Goal: Task Accomplishment & Management: Use online tool/utility

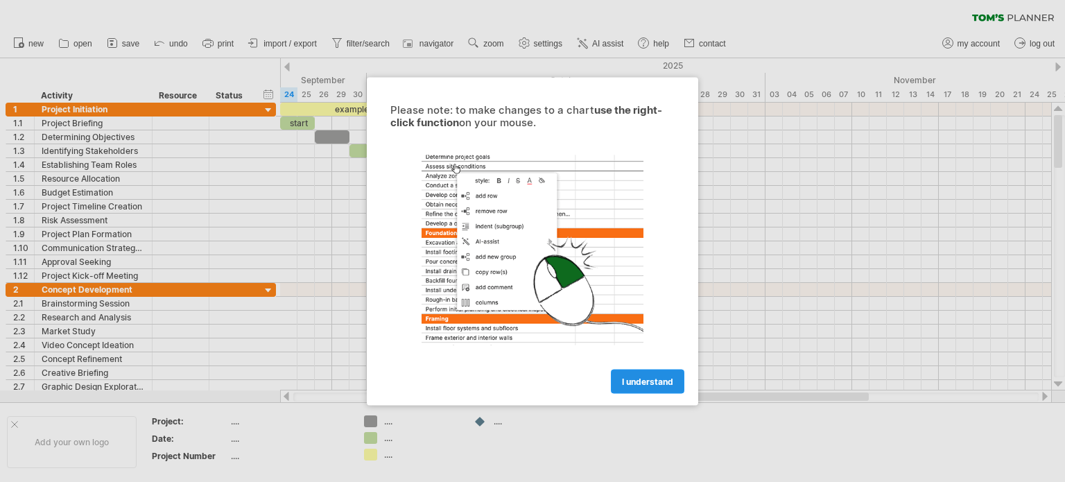
click at [657, 388] on link "I understand" at bounding box center [647, 381] width 73 height 24
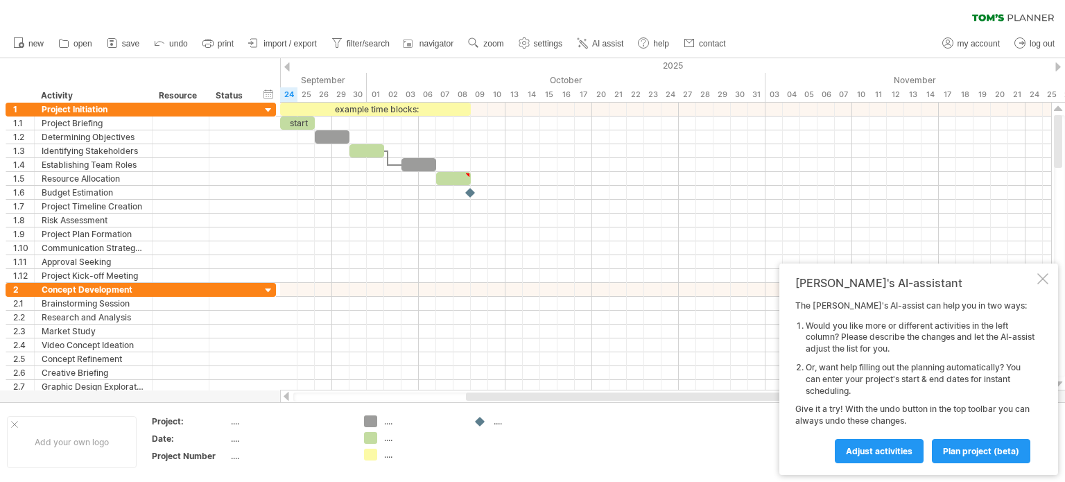
click at [656, 399] on div at bounding box center [665, 396] width 399 height 8
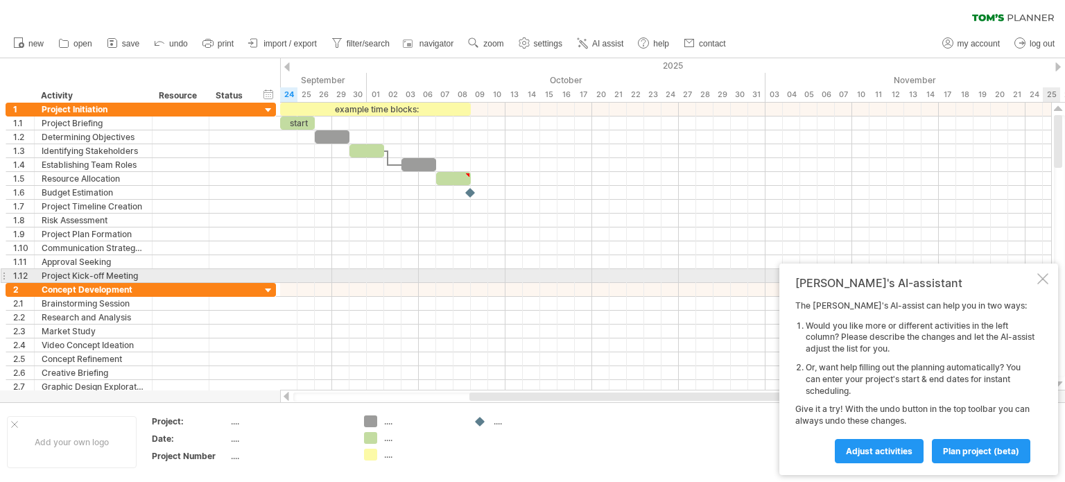
click at [1041, 282] on div at bounding box center [1042, 278] width 11 height 11
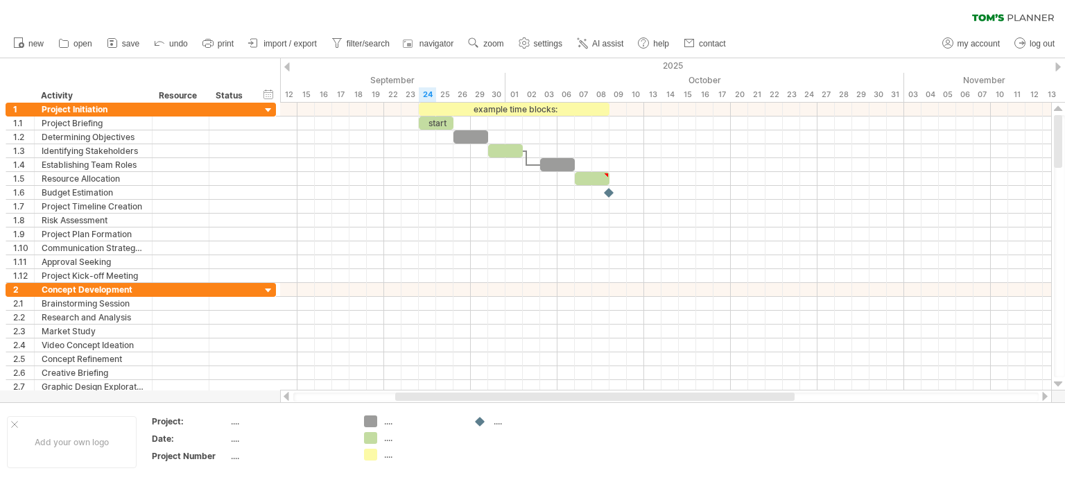
drag, startPoint x: 641, startPoint y: 399, endPoint x: 567, endPoint y: 395, distance: 74.3
click at [567, 395] on div at bounding box center [594, 396] width 399 height 8
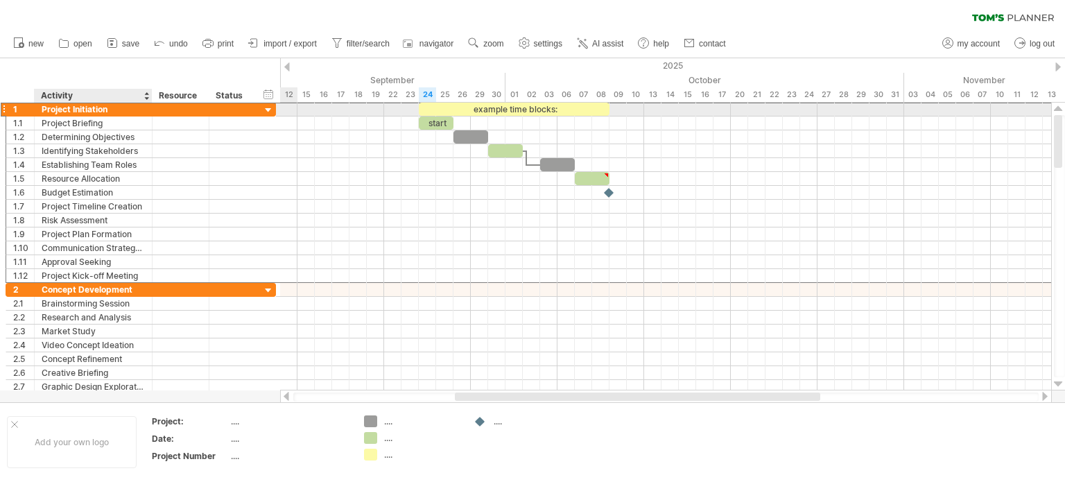
click at [134, 107] on div "Project Initiation" at bounding box center [93, 109] width 103 height 13
click at [273, 107] on div at bounding box center [268, 110] width 13 height 13
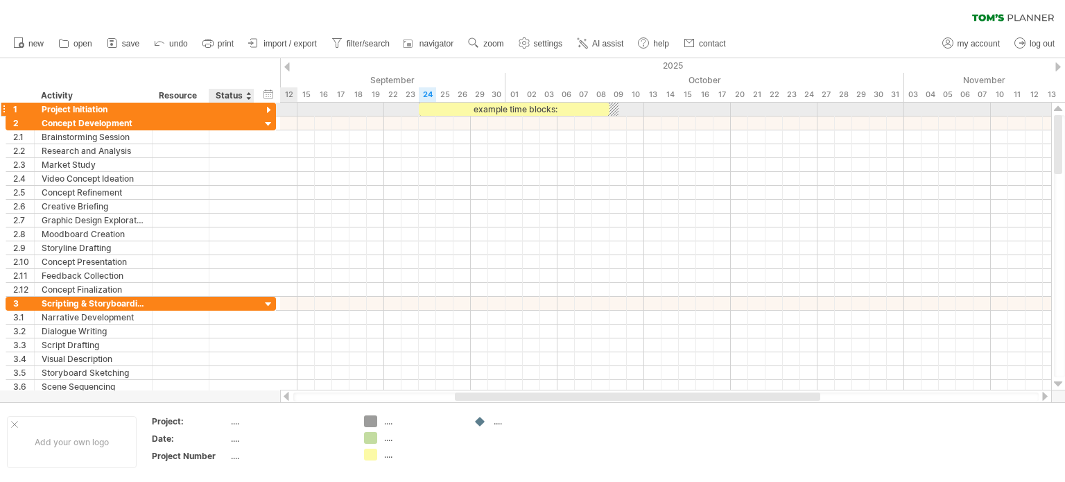
click at [272, 109] on div at bounding box center [268, 110] width 13 height 13
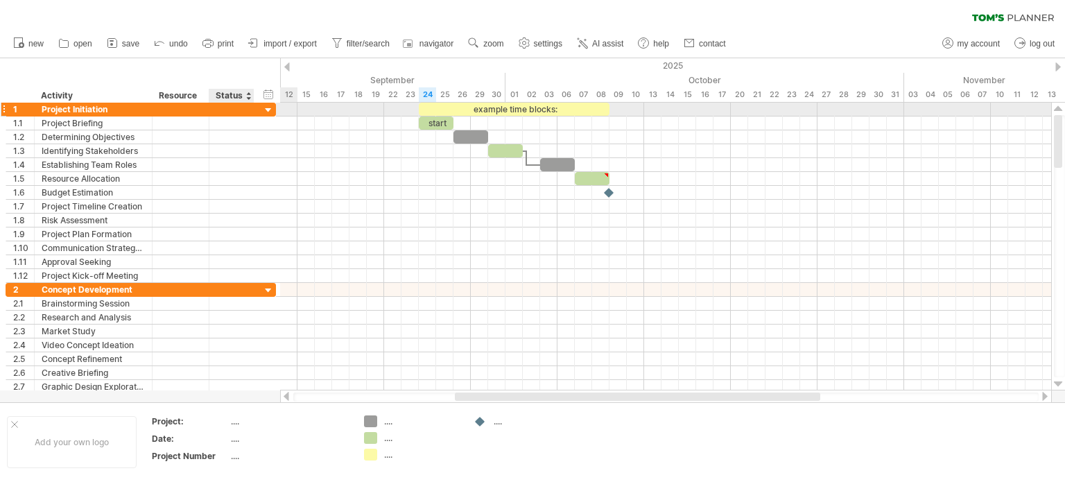
click at [269, 112] on div at bounding box center [268, 110] width 13 height 13
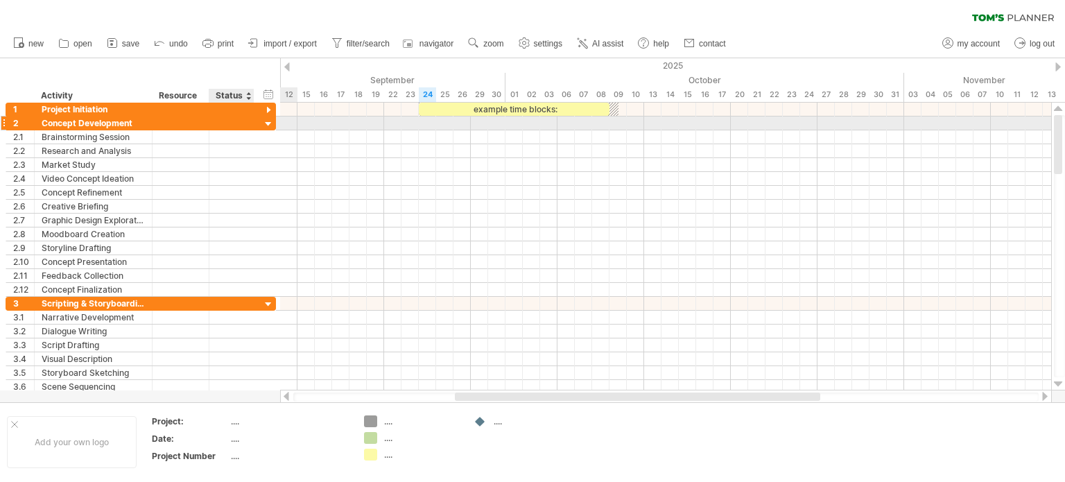
click at [267, 119] on div at bounding box center [268, 124] width 13 height 13
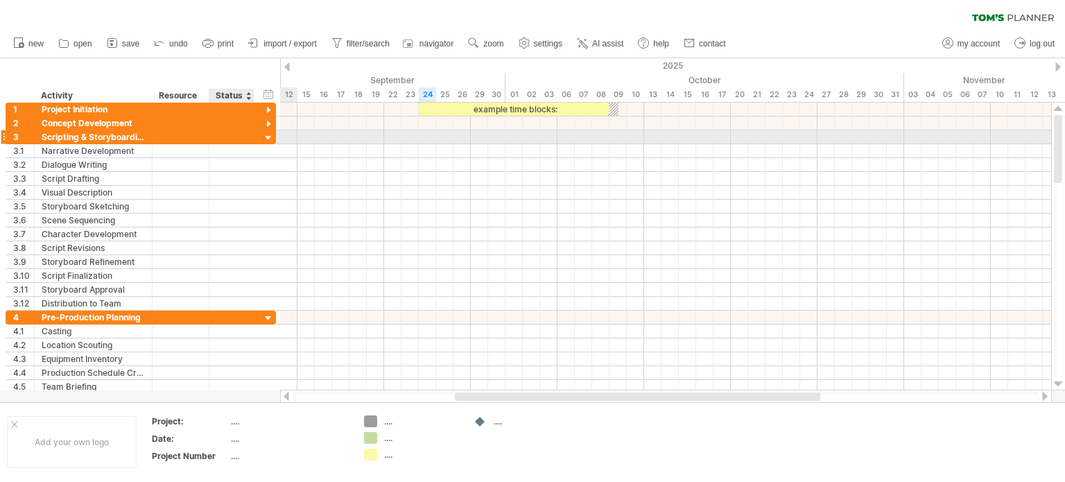
click at [268, 141] on div at bounding box center [268, 138] width 13 height 13
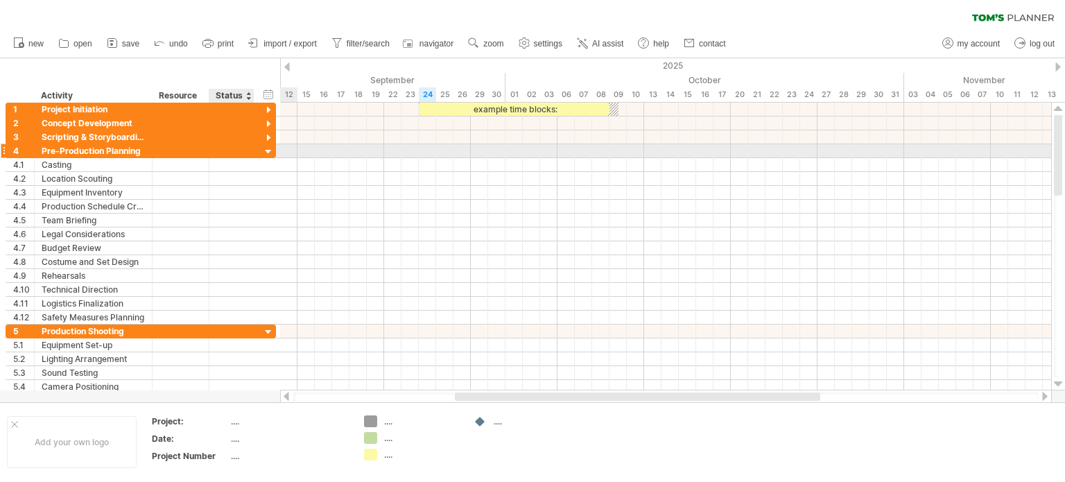
click at [266, 146] on div at bounding box center [268, 152] width 13 height 13
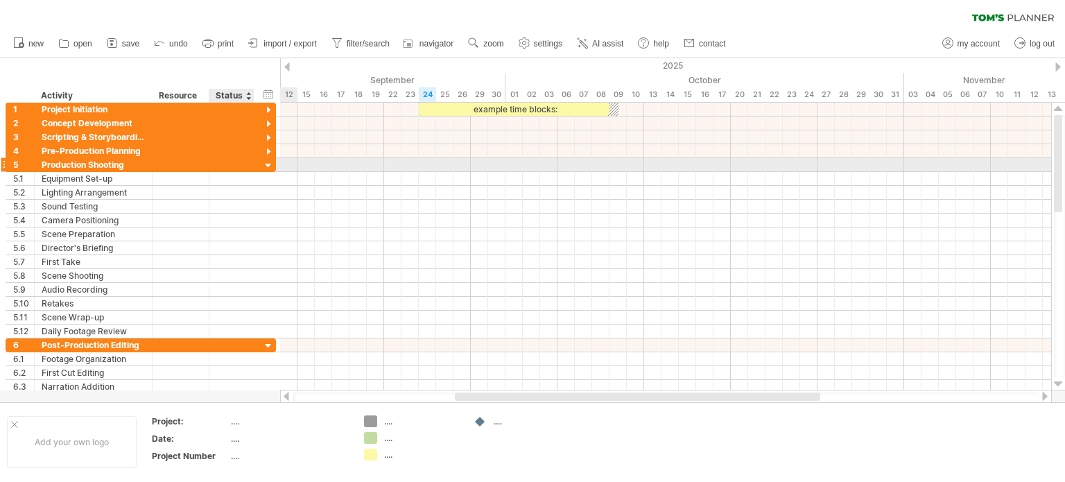
click at [270, 166] on div at bounding box center [268, 165] width 13 height 13
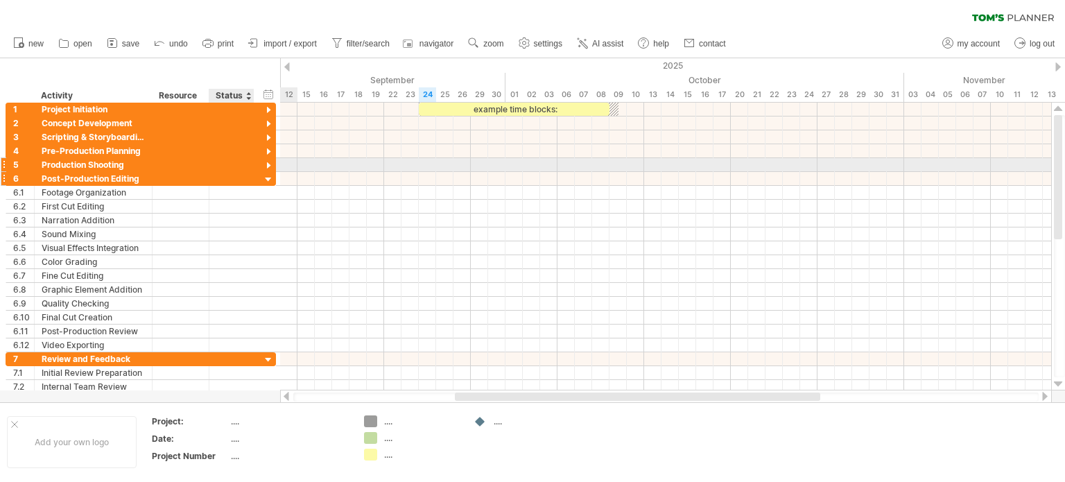
click at [270, 172] on div "**********" at bounding box center [141, 179] width 270 height 14
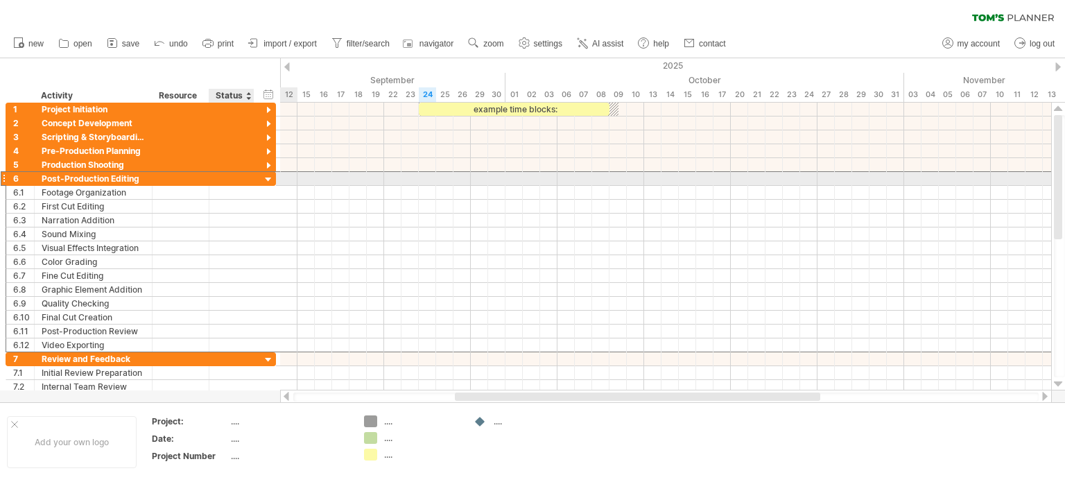
click at [268, 182] on div at bounding box center [268, 179] width 13 height 13
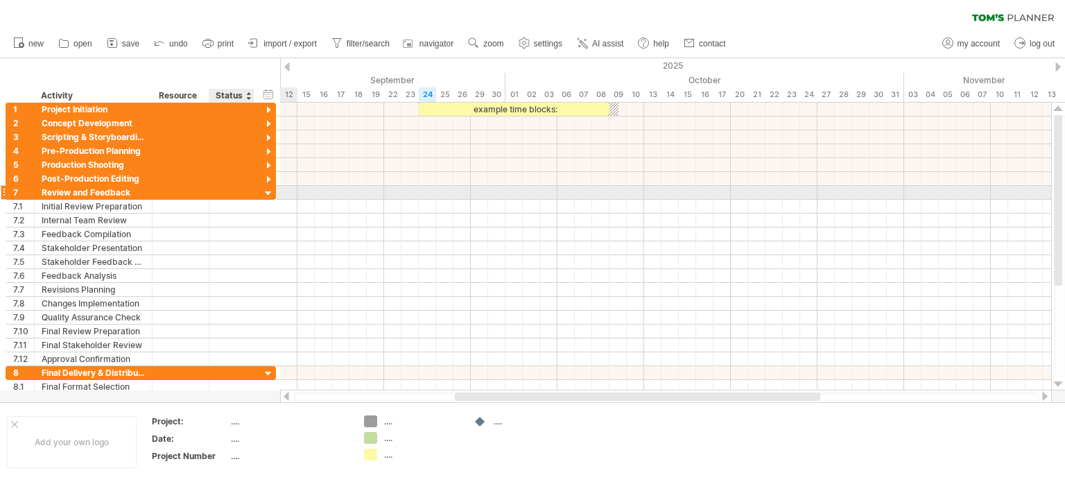
click at [268, 187] on div at bounding box center [268, 193] width 13 height 13
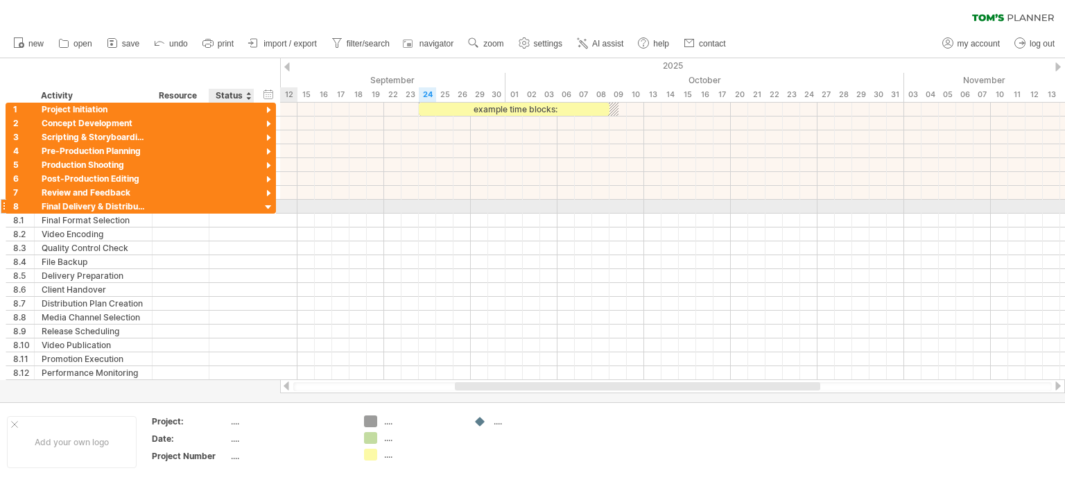
click at [269, 207] on div at bounding box center [268, 207] width 13 height 13
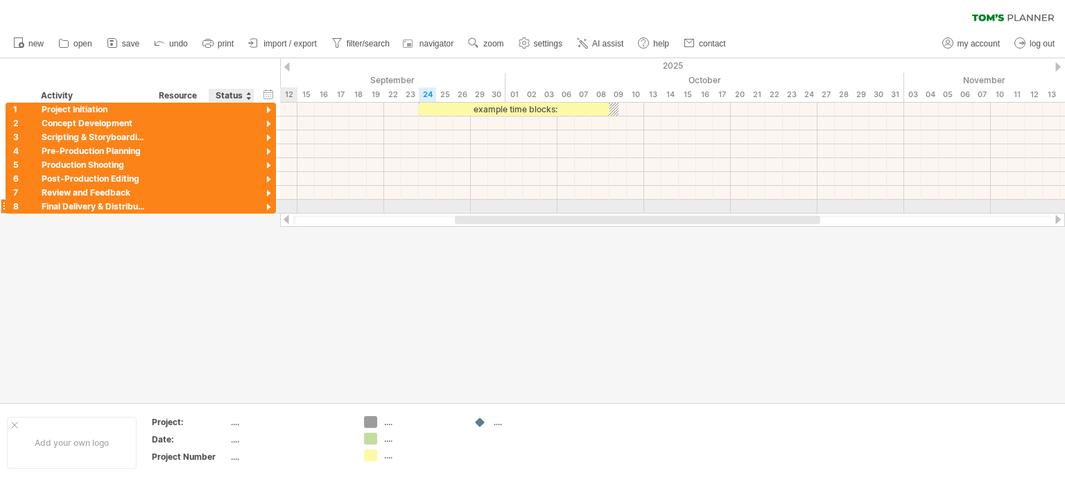
click at [269, 207] on div at bounding box center [268, 207] width 13 height 13
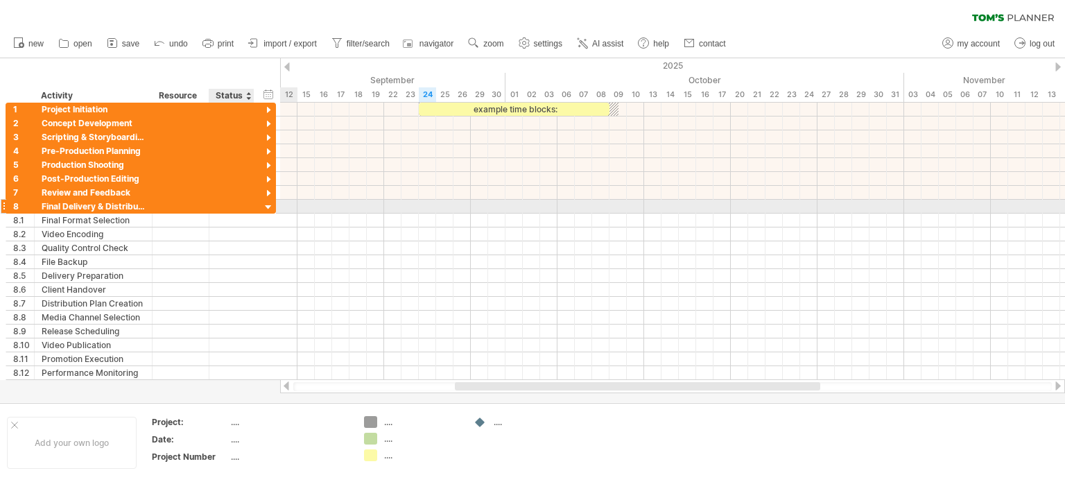
click at [269, 207] on div at bounding box center [268, 207] width 13 height 13
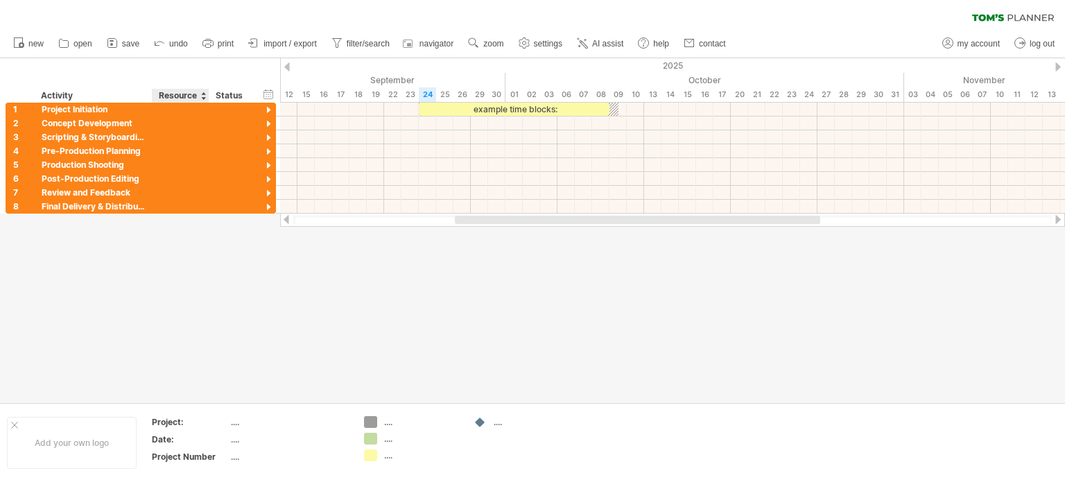
click at [190, 262] on div at bounding box center [532, 230] width 1065 height 344
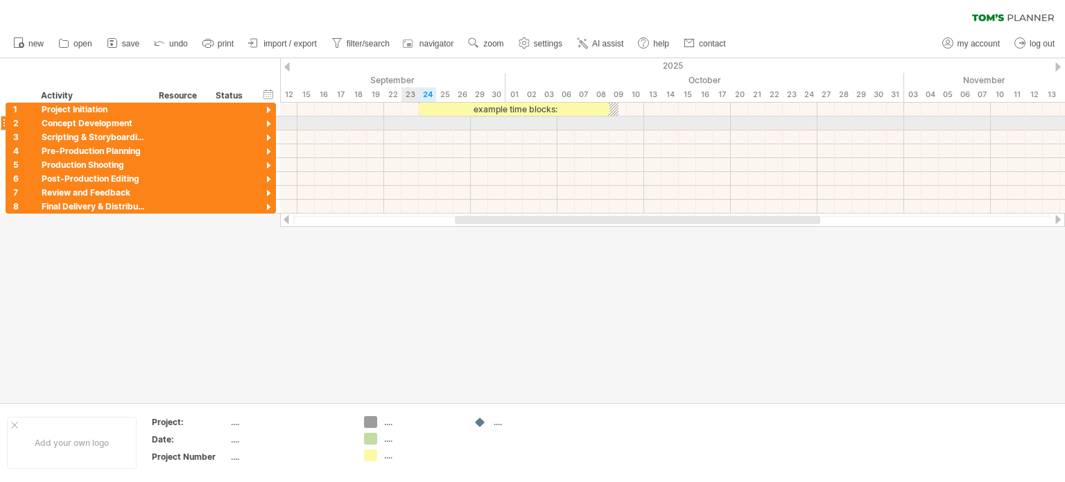
drag, startPoint x: 112, startPoint y: 348, endPoint x: 412, endPoint y: 130, distance: 370.3
click at [412, 130] on div "Trying to reach [DOMAIN_NAME] Connected again... 0% clear filter new 1" at bounding box center [532, 241] width 1065 height 482
click at [464, 129] on div at bounding box center [672, 123] width 785 height 14
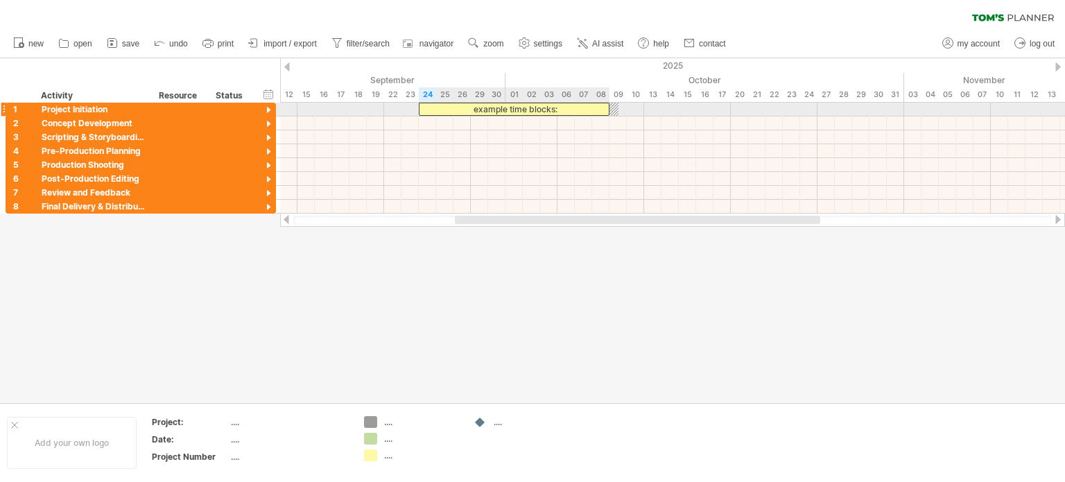
click at [456, 115] on div "example time blocks:" at bounding box center [514, 109] width 191 height 13
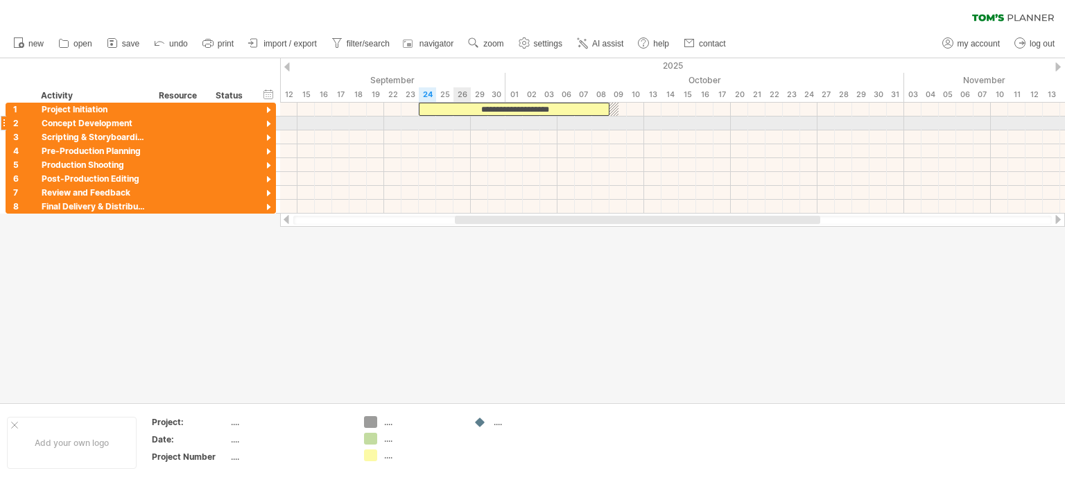
click at [460, 121] on div at bounding box center [672, 123] width 785 height 14
click at [270, 121] on div at bounding box center [268, 124] width 13 height 13
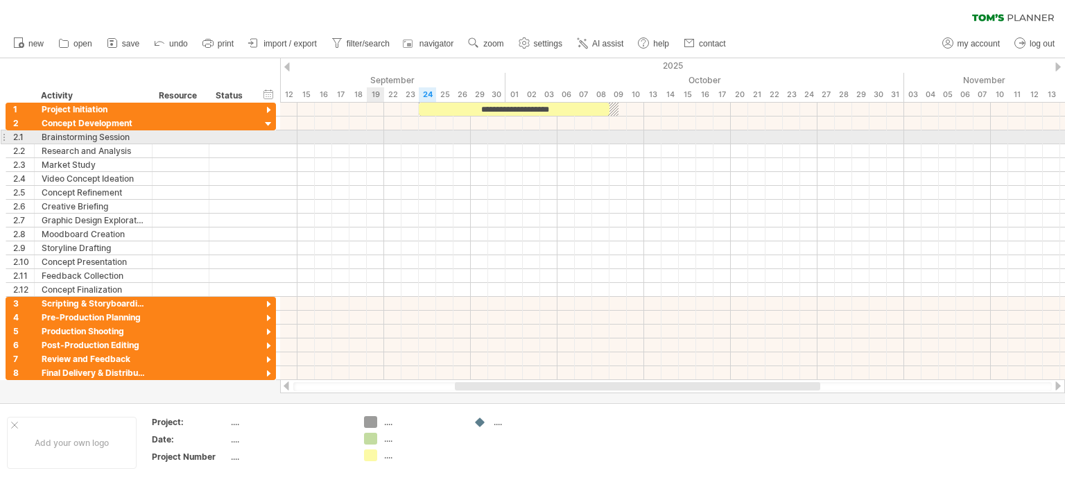
click at [375, 130] on div at bounding box center [672, 137] width 785 height 14
click at [376, 134] on div at bounding box center [672, 137] width 785 height 14
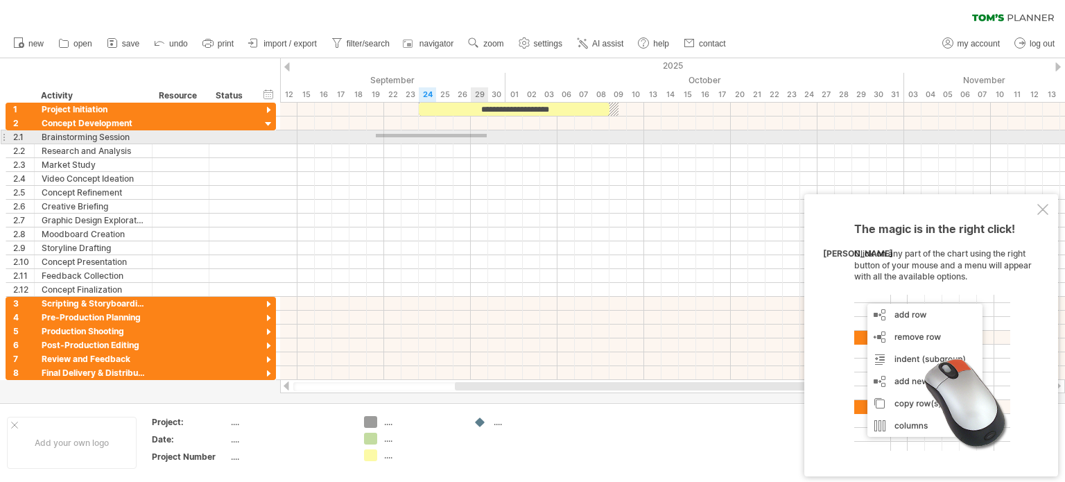
drag, startPoint x: 376, startPoint y: 134, endPoint x: 487, endPoint y: 137, distance: 111.0
click at [487, 137] on div at bounding box center [672, 137] width 785 height 14
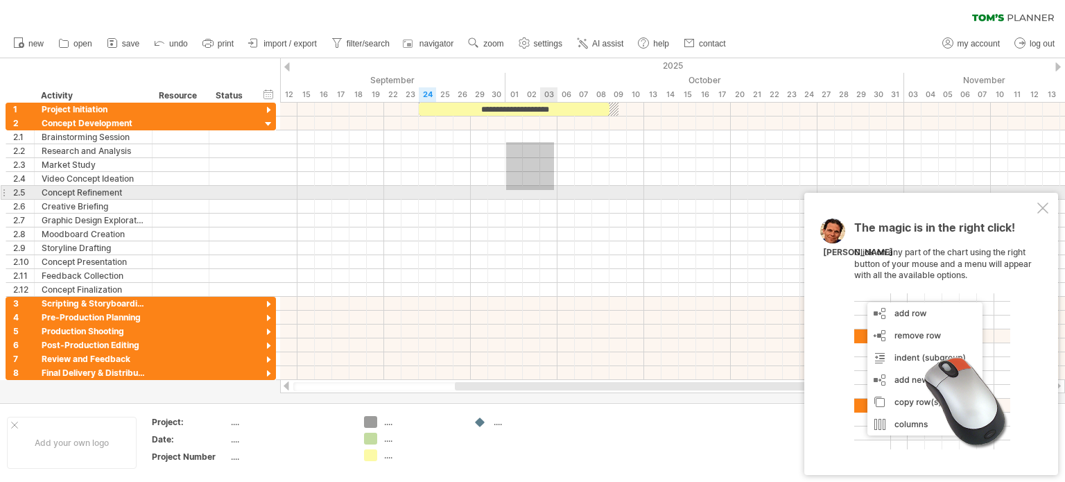
drag, startPoint x: 506, startPoint y: 142, endPoint x: 554, endPoint y: 190, distance: 67.7
click at [554, 190] on div at bounding box center [672, 206] width 785 height 180
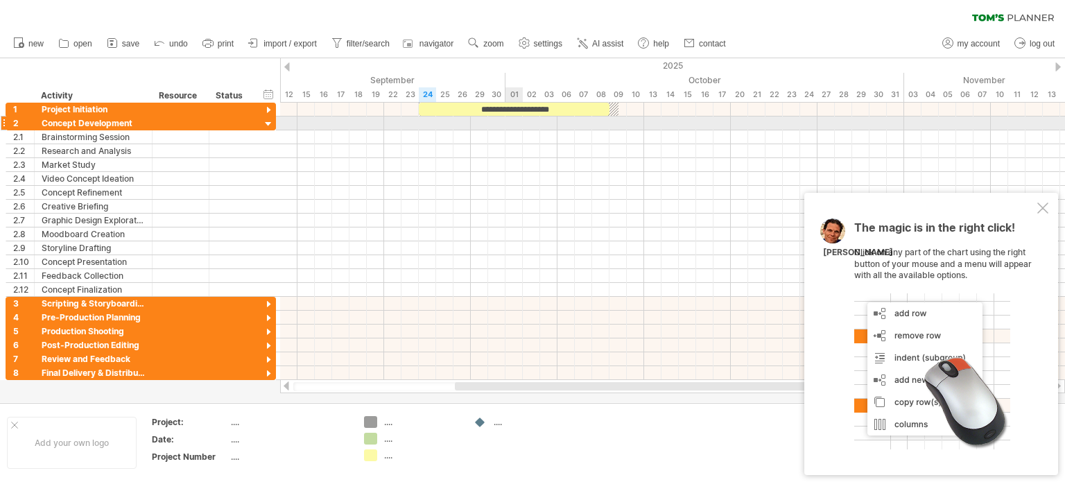
click at [517, 115] on div "**********" at bounding box center [514, 109] width 191 height 13
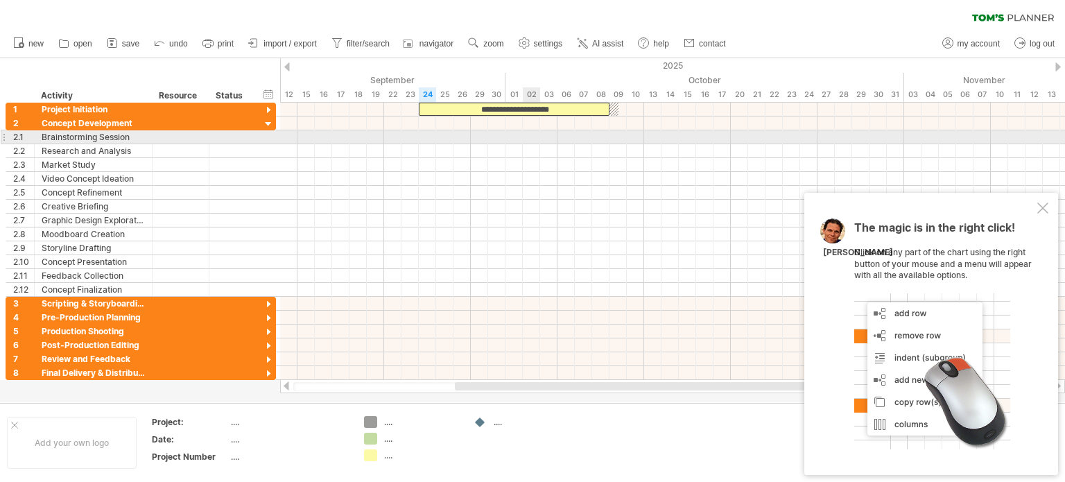
click at [526, 137] on div at bounding box center [672, 137] width 785 height 14
drag, startPoint x: 526, startPoint y: 137, endPoint x: 661, endPoint y: 134, distance: 135.2
click at [661, 134] on div "**********" at bounding box center [672, 241] width 785 height 277
click at [660, 134] on div at bounding box center [672, 137] width 785 height 14
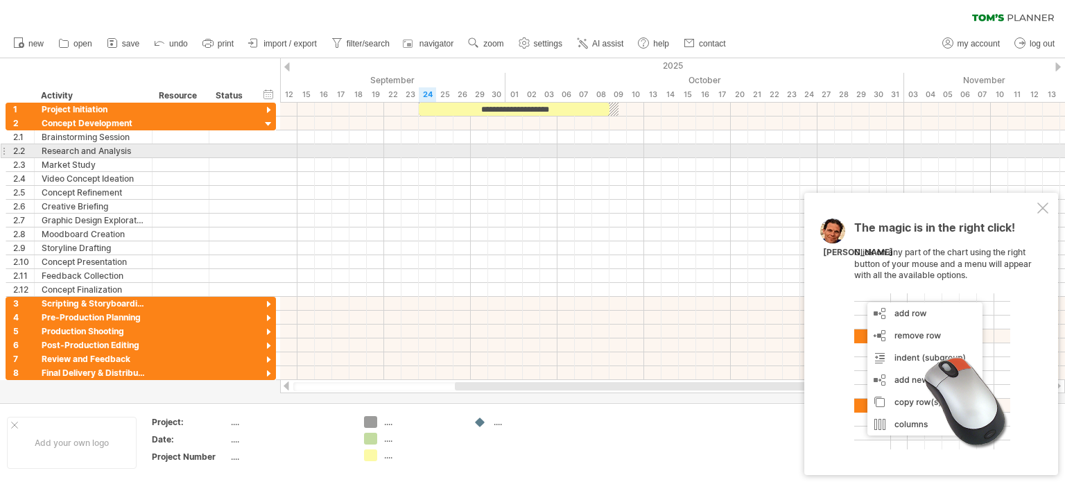
click at [423, 157] on div at bounding box center [672, 151] width 785 height 14
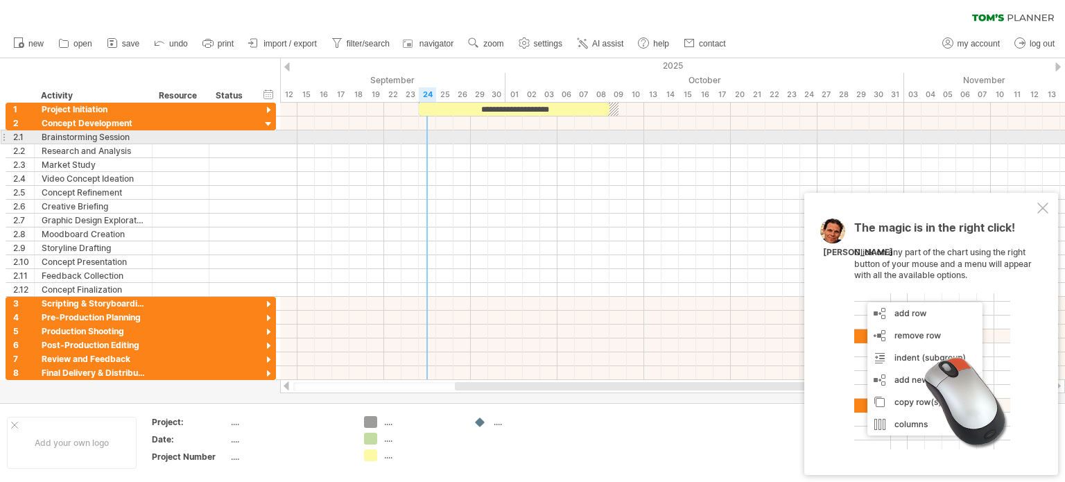
click at [440, 137] on div at bounding box center [672, 137] width 785 height 14
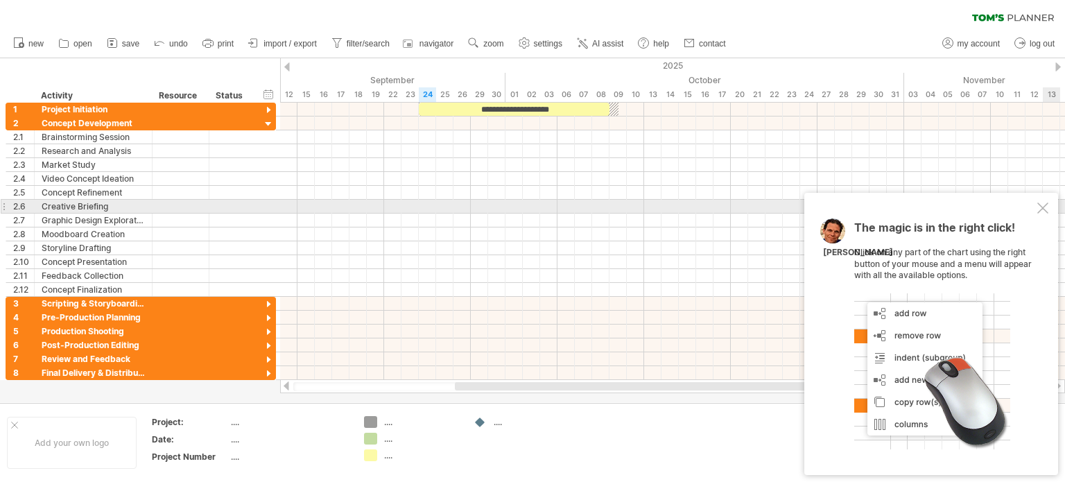
click at [1044, 202] on div "The magic is in the right click! Click on any part of the chart using the right…" at bounding box center [931, 334] width 254 height 282
click at [1046, 206] on div at bounding box center [1042, 207] width 11 height 11
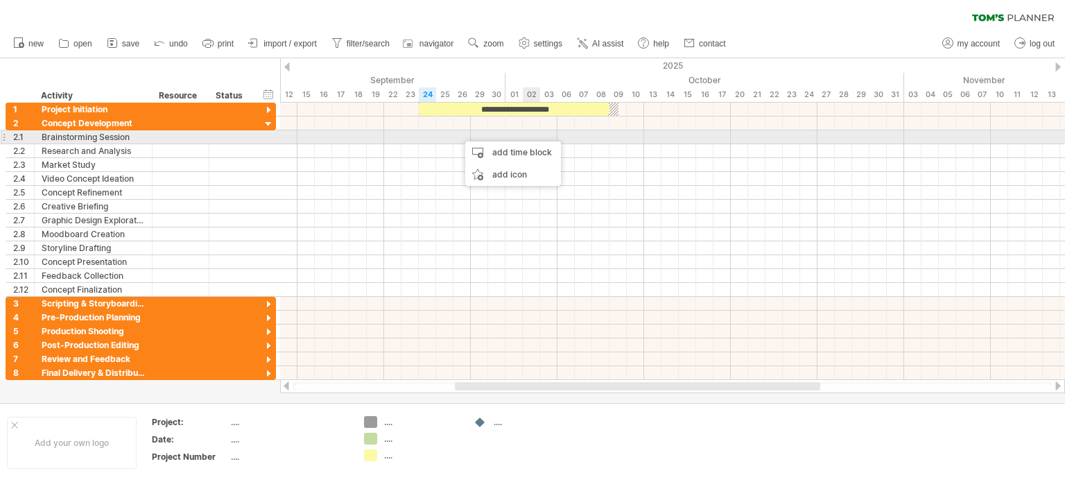
drag, startPoint x: 458, startPoint y: 134, endPoint x: 524, endPoint y: 134, distance: 65.9
click at [522, 144] on div "add time block" at bounding box center [513, 152] width 96 height 22
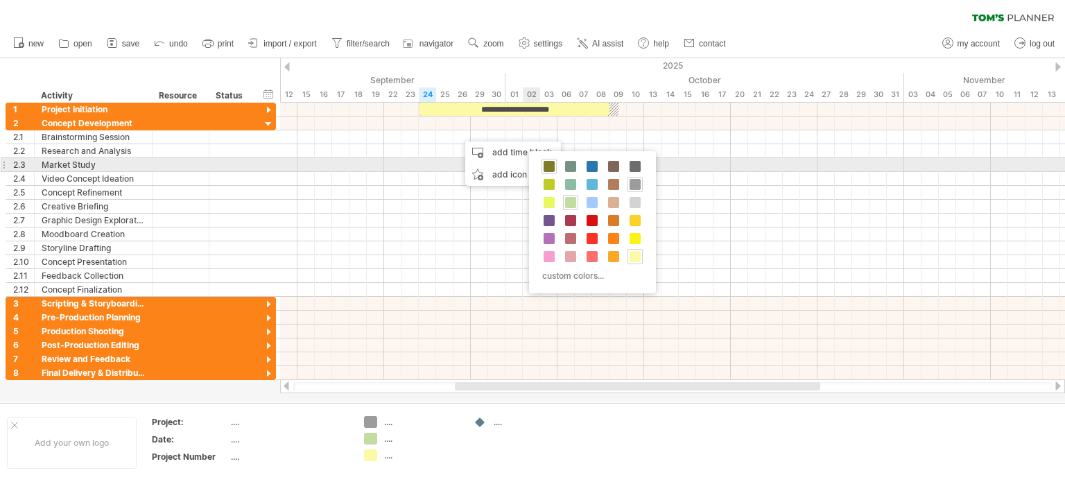
click at [548, 168] on span at bounding box center [549, 166] width 11 height 11
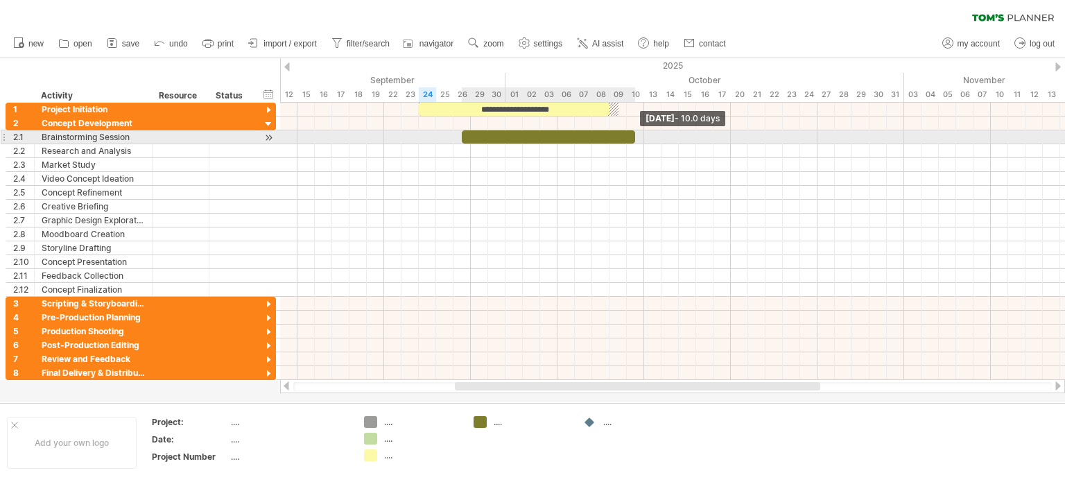
drag, startPoint x: 480, startPoint y: 139, endPoint x: 629, endPoint y: 144, distance: 149.1
click at [632, 143] on span at bounding box center [635, 136] width 6 height 13
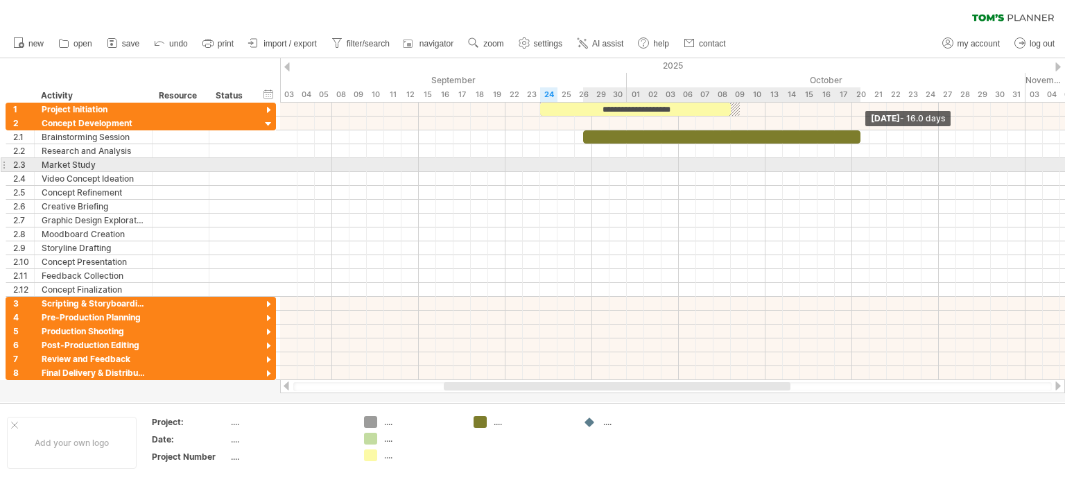
drag, startPoint x: 634, startPoint y: 132, endPoint x: 864, endPoint y: 171, distance: 232.6
click at [864, 171] on div "**********" at bounding box center [672, 241] width 785 height 277
drag, startPoint x: 909, startPoint y: 164, endPoint x: 879, endPoint y: 164, distance: 29.8
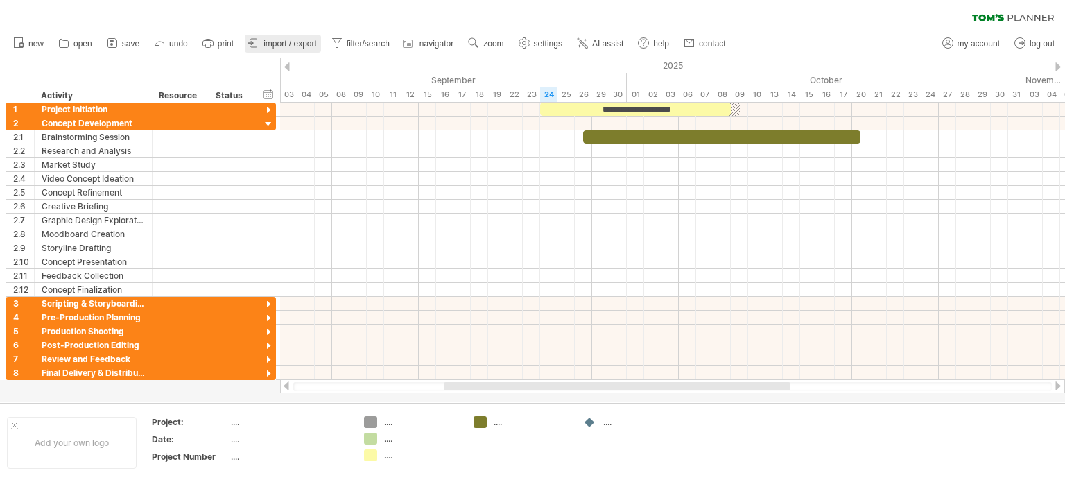
click at [315, 43] on span "import / export" at bounding box center [289, 44] width 53 height 10
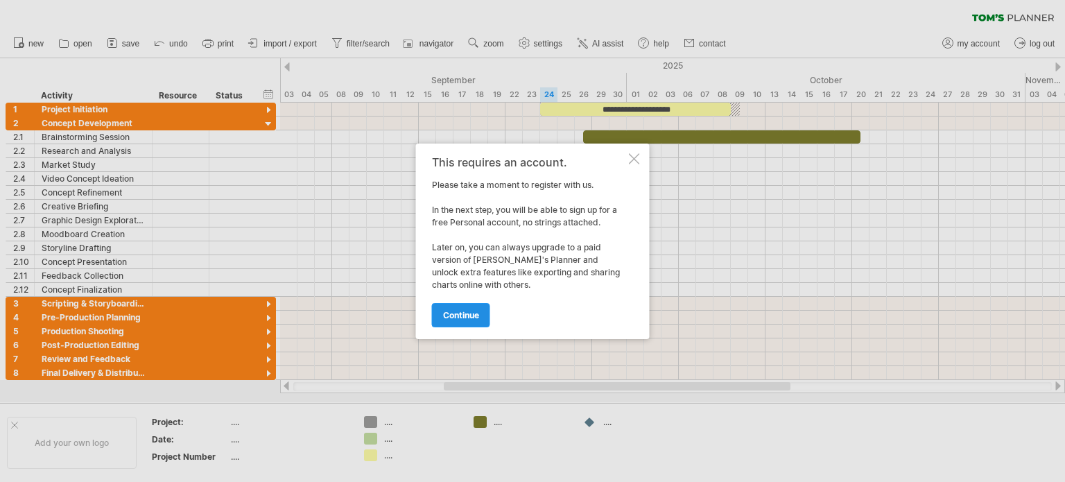
click at [474, 321] on link "continue" at bounding box center [461, 315] width 58 height 24
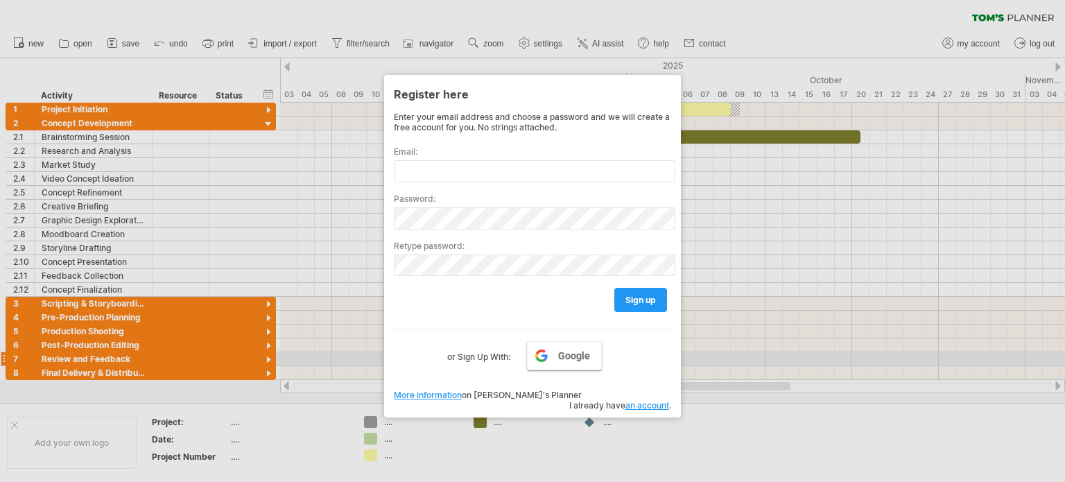
click at [575, 365] on link "Google" at bounding box center [564, 355] width 75 height 29
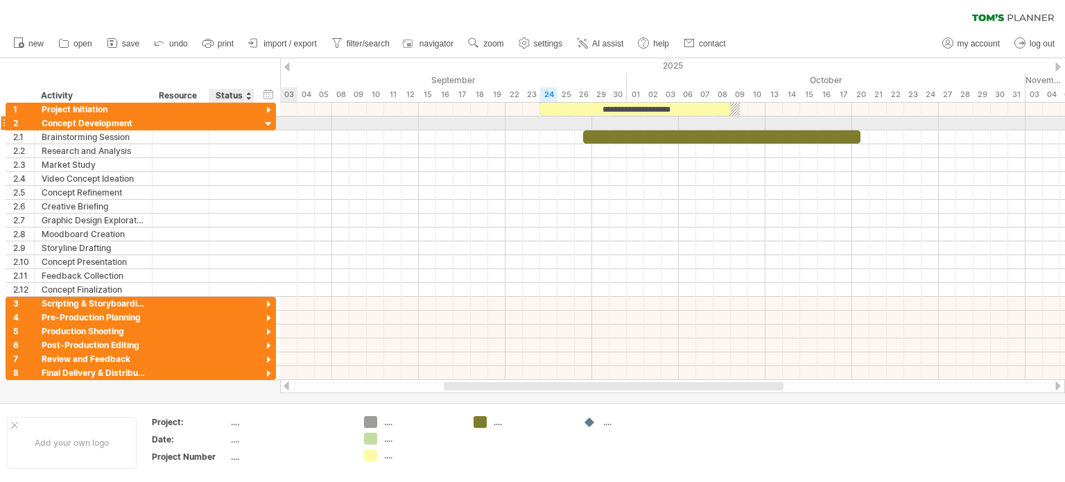
click at [264, 120] on div at bounding box center [268, 124] width 13 height 13
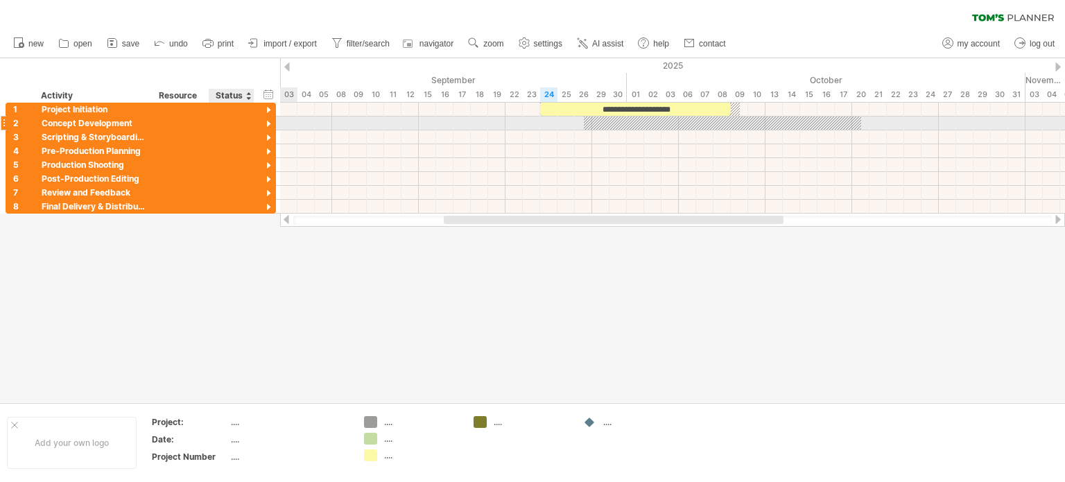
click at [270, 125] on div at bounding box center [268, 124] width 13 height 13
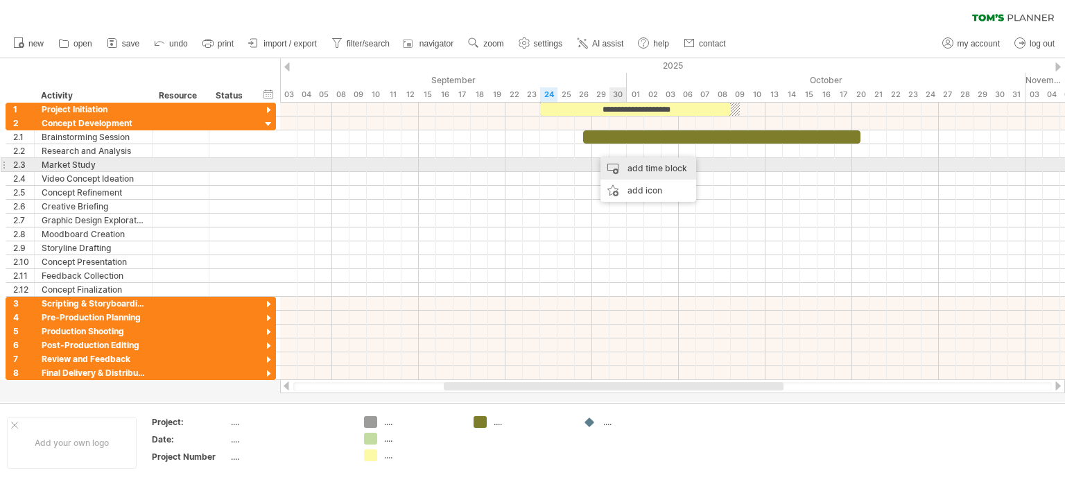
click at [625, 163] on div "add time block" at bounding box center [648, 168] width 96 height 22
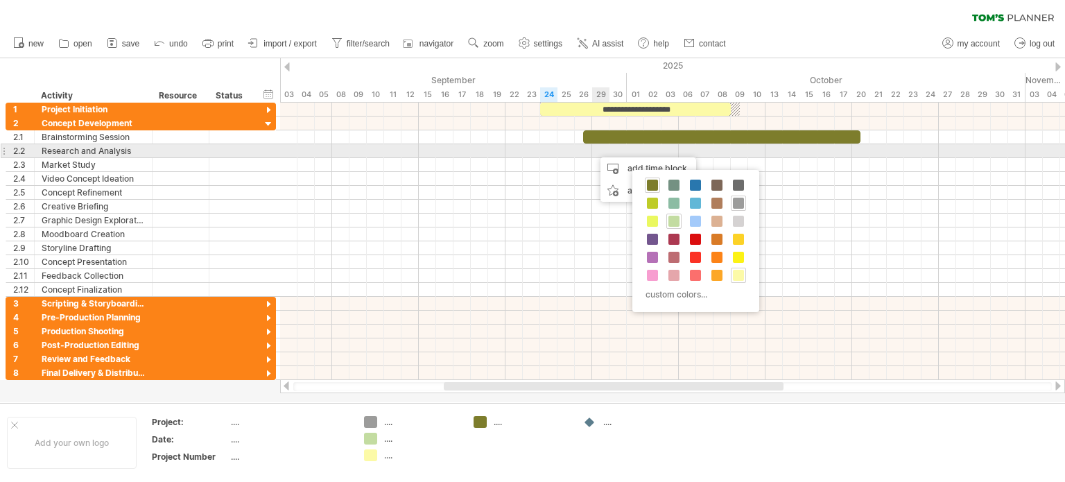
click at [573, 151] on div at bounding box center [672, 151] width 785 height 14
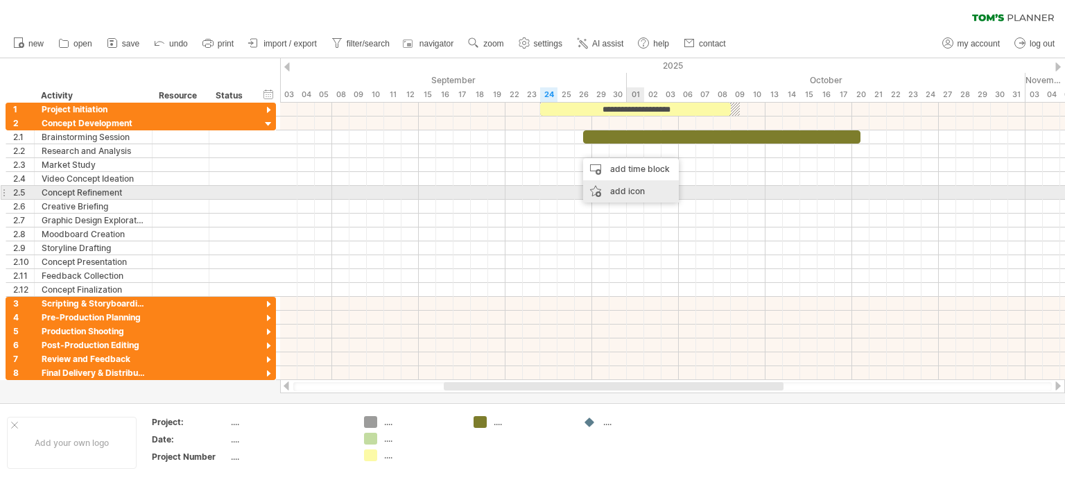
click at [634, 190] on div "add icon" at bounding box center [631, 191] width 96 height 22
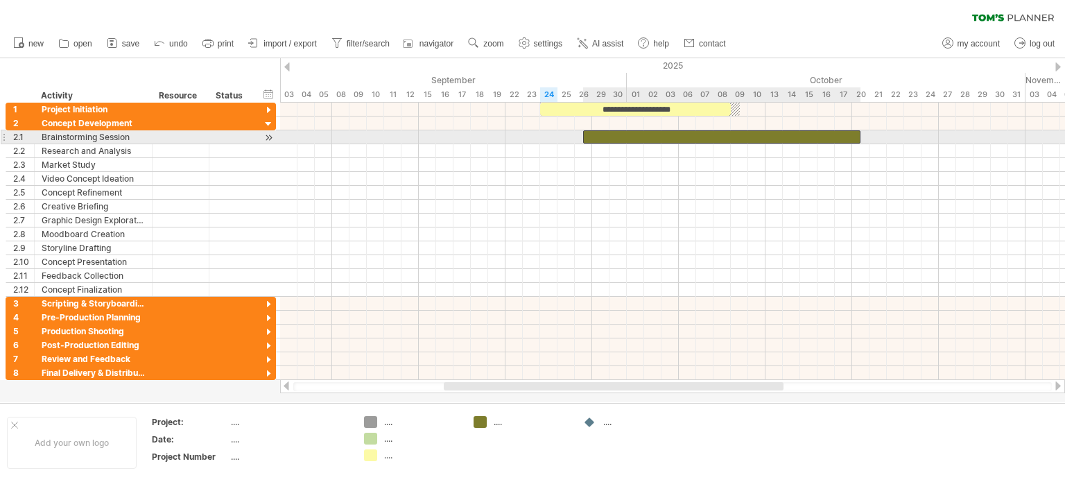
click at [604, 138] on div "​" at bounding box center [721, 136] width 277 height 13
drag, startPoint x: 594, startPoint y: 137, endPoint x: 576, endPoint y: 143, distance: 19.1
click at [576, 143] on div "*" at bounding box center [704, 136] width 277 height 13
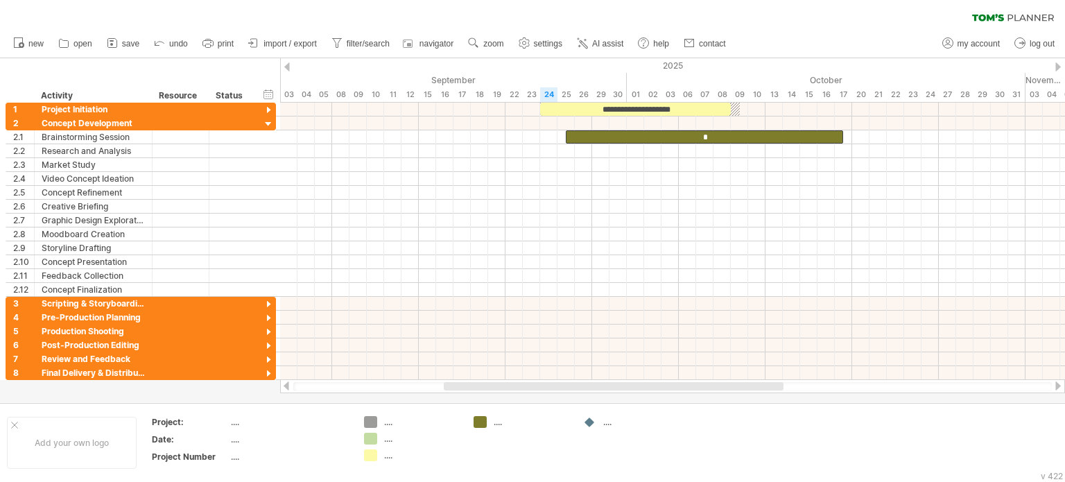
click at [286, 69] on div at bounding box center [287, 66] width 6 height 9
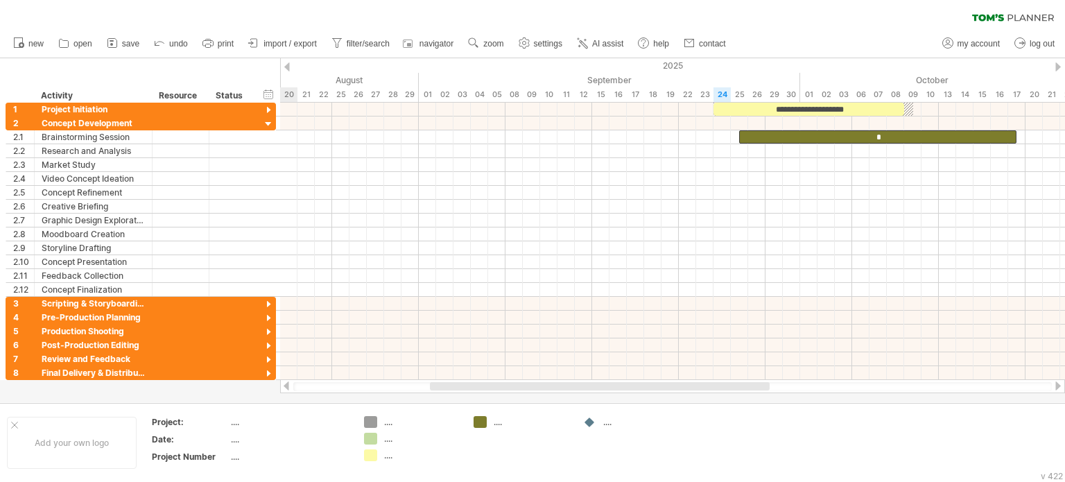
click at [1058, 68] on div at bounding box center [1058, 66] width 6 height 9
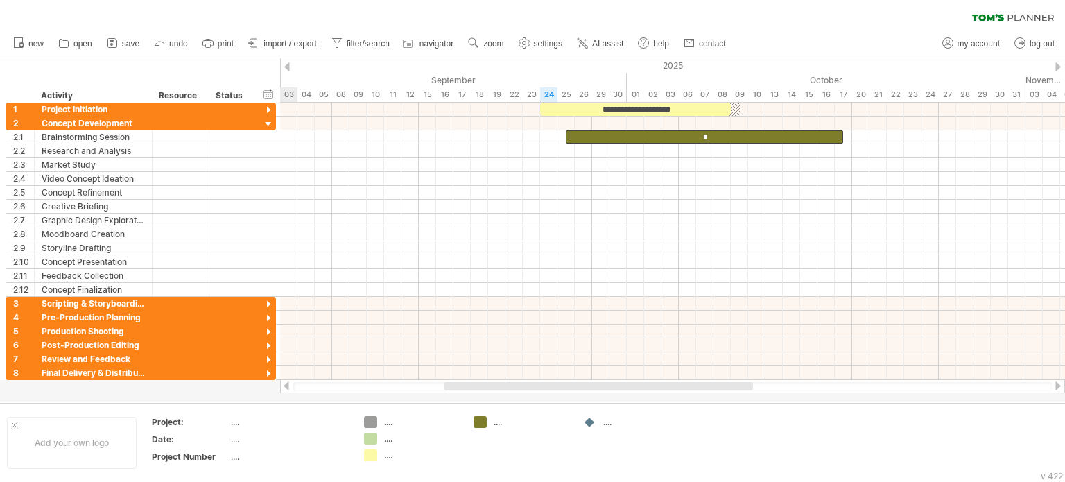
click at [1058, 68] on div at bounding box center [1058, 66] width 6 height 9
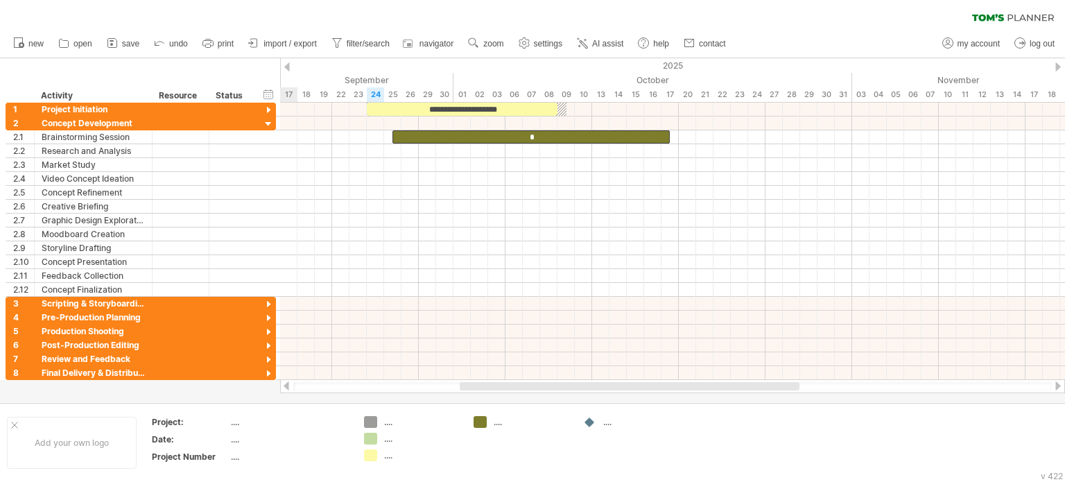
click at [1058, 68] on div at bounding box center [1058, 66] width 6 height 9
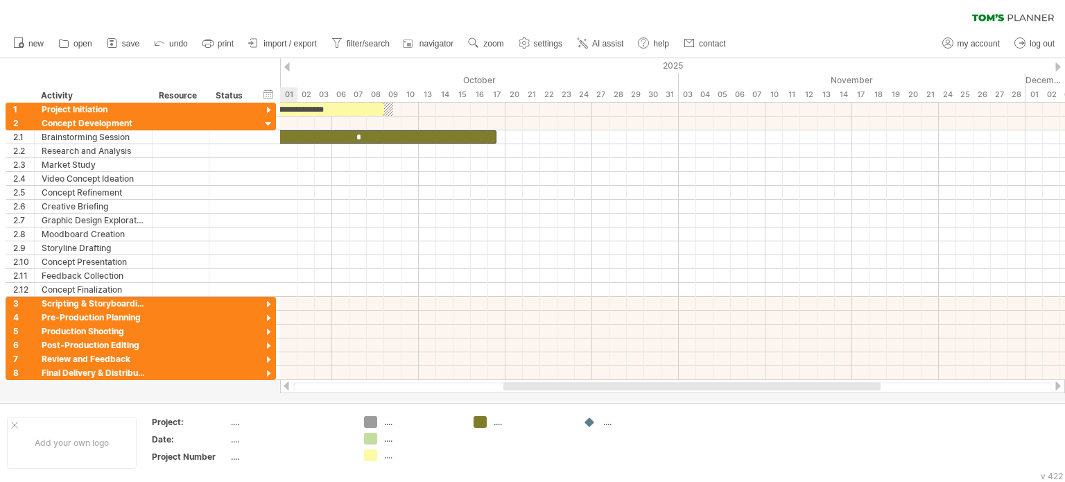
click at [1058, 68] on div at bounding box center [1058, 66] width 6 height 9
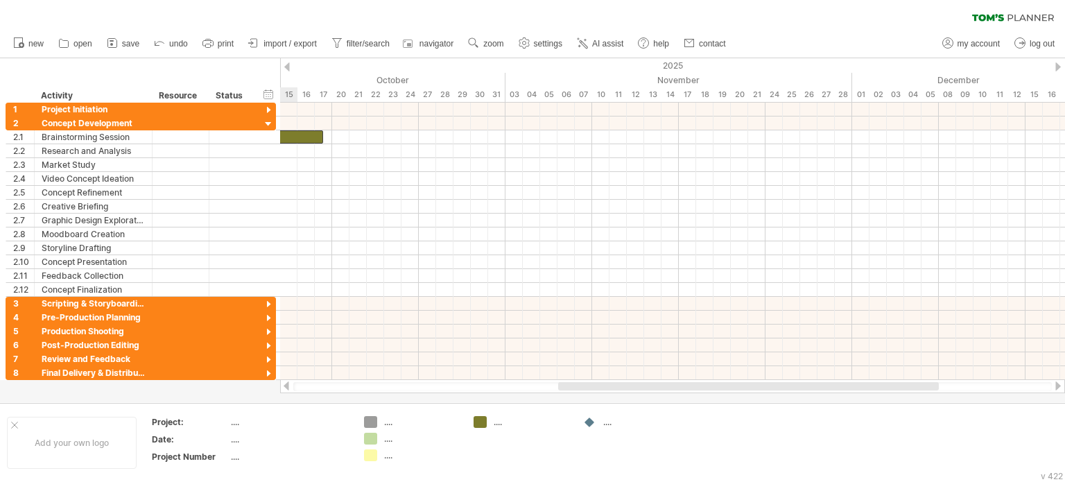
click at [1058, 68] on div at bounding box center [1058, 66] width 6 height 9
click at [289, 69] on div at bounding box center [287, 66] width 6 height 9
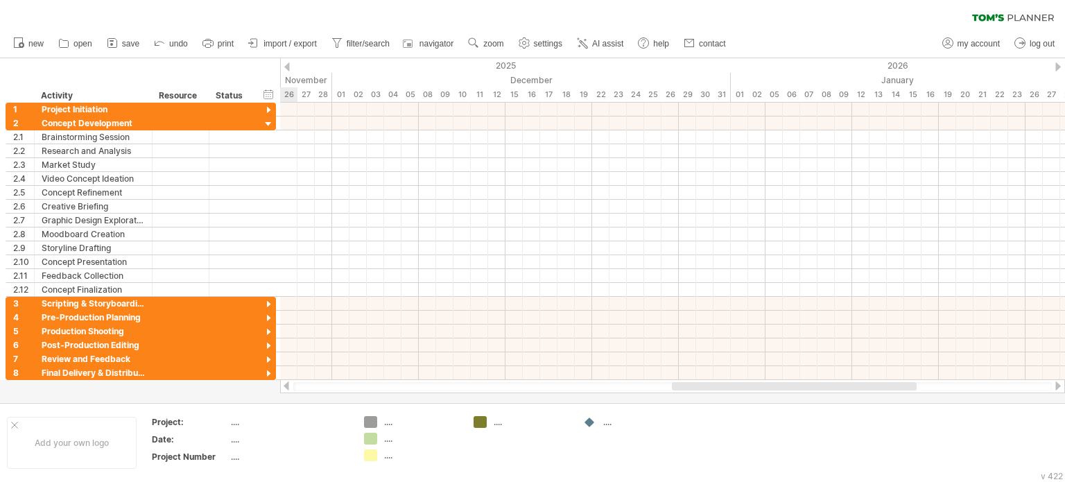
click at [289, 69] on div at bounding box center [287, 66] width 6 height 9
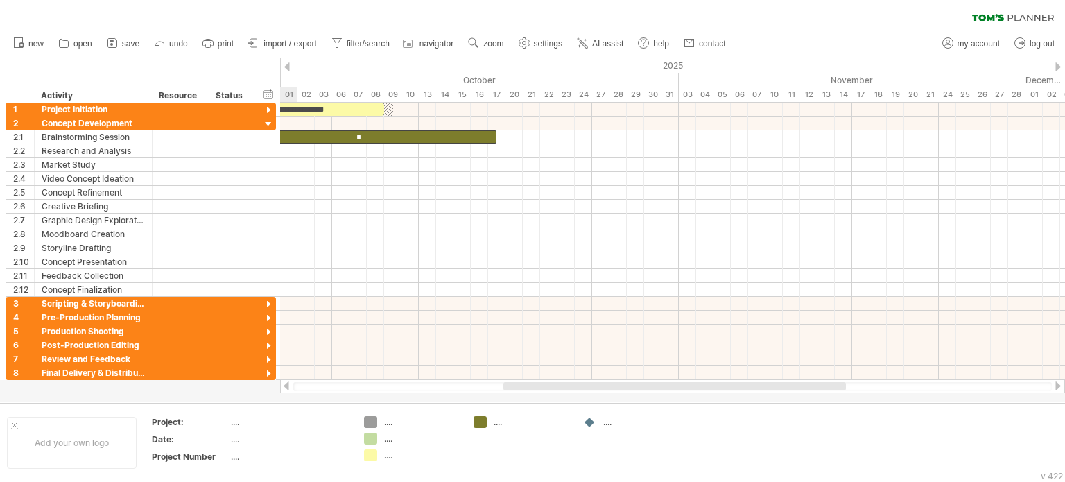
click at [289, 69] on div at bounding box center [287, 66] width 6 height 9
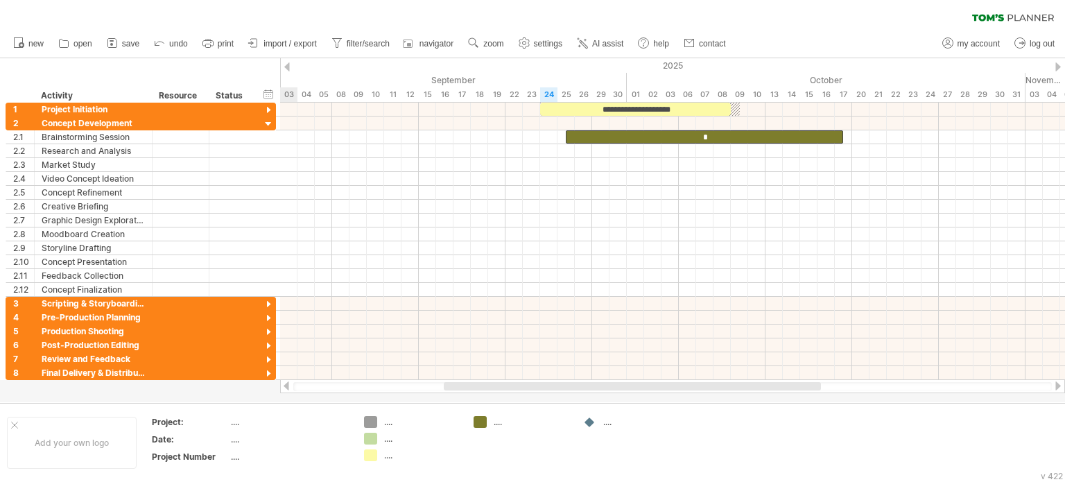
click at [289, 69] on div at bounding box center [287, 66] width 6 height 9
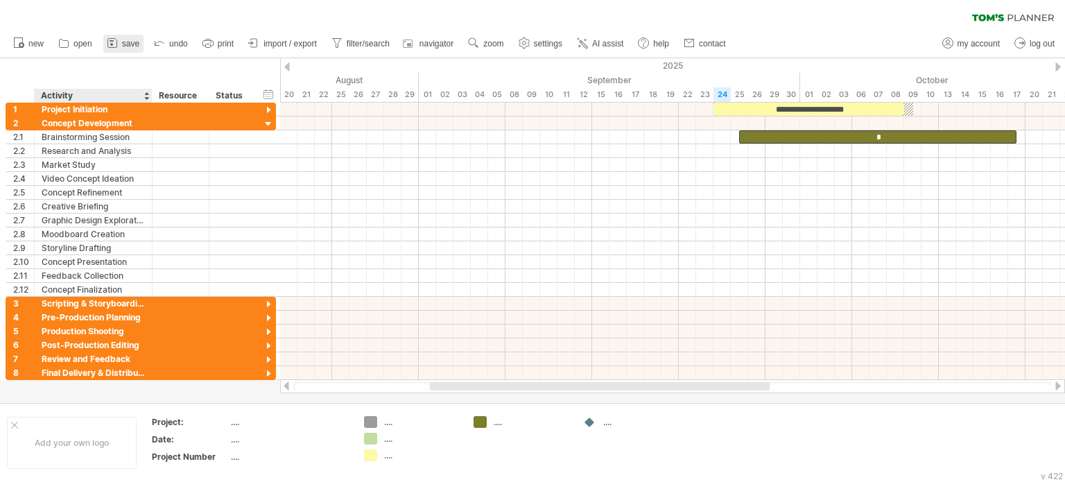
click at [111, 49] on icon at bounding box center [112, 43] width 14 height 14
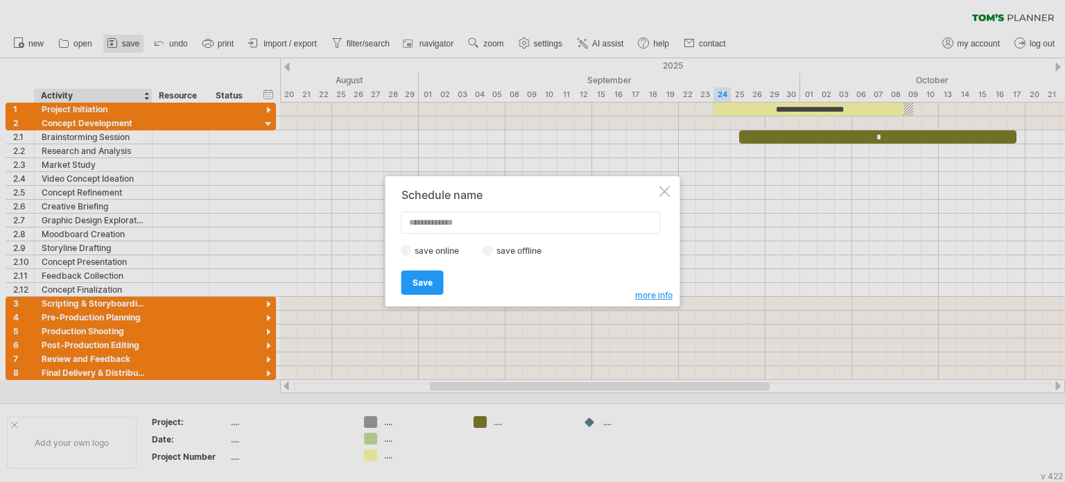
click at [111, 49] on div at bounding box center [532, 241] width 1065 height 482
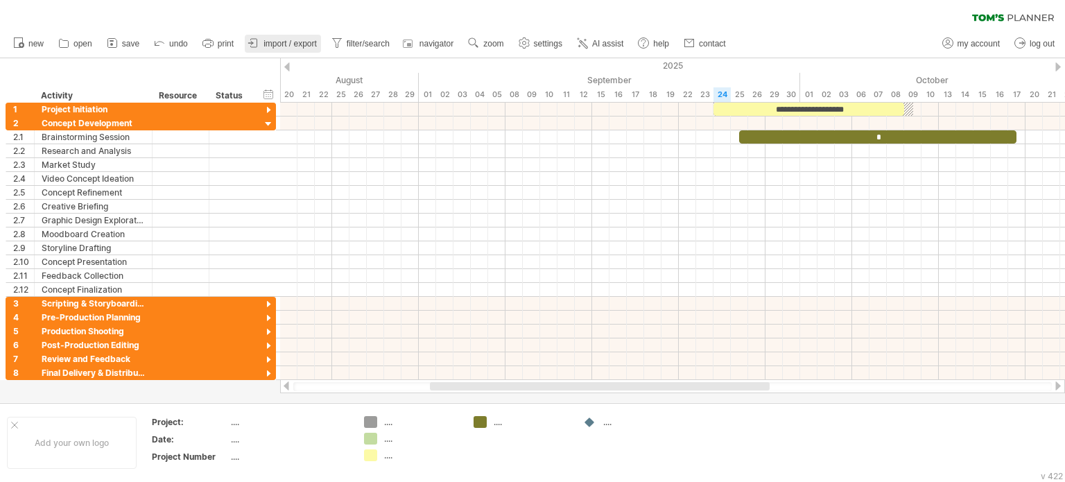
click at [290, 44] on span "import / export" at bounding box center [289, 44] width 53 height 10
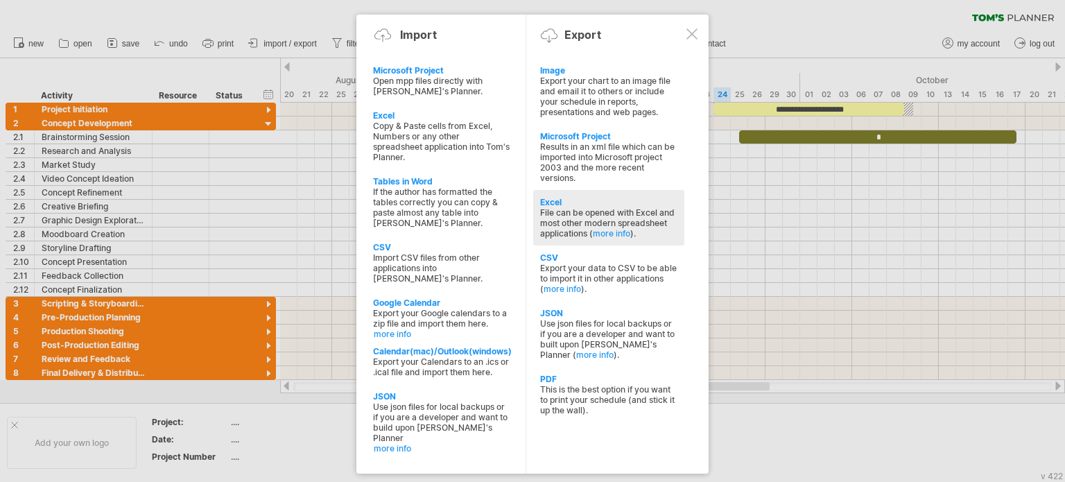
click at [670, 234] on div "File can be opened with Excel and most other modern spreadsheet applications ( …" at bounding box center [608, 222] width 137 height 31
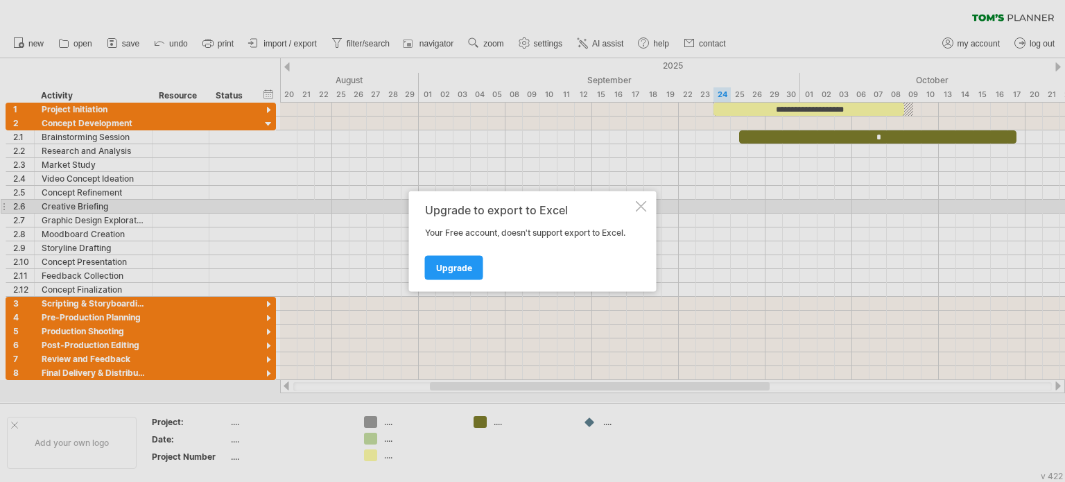
click at [642, 207] on div at bounding box center [641, 205] width 11 height 11
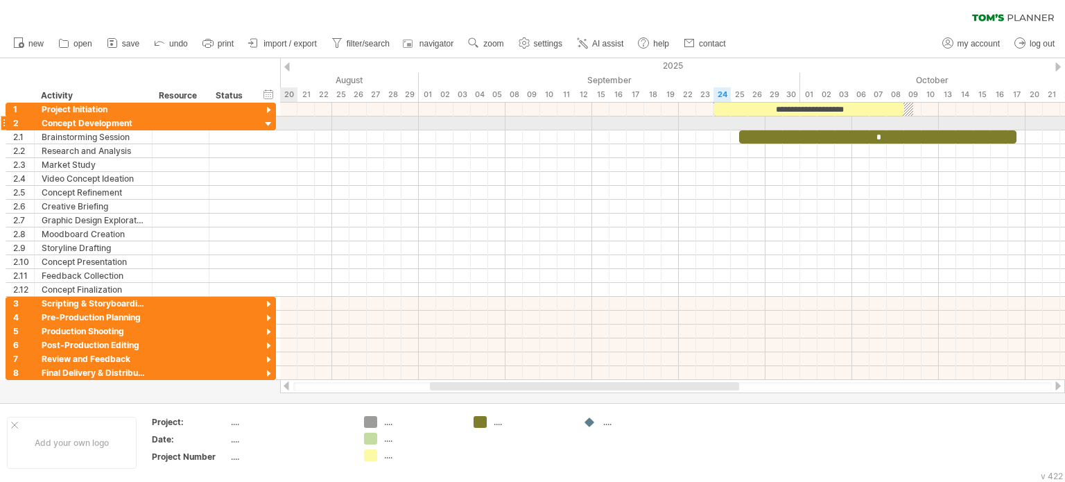
click at [270, 121] on div at bounding box center [268, 124] width 13 height 13
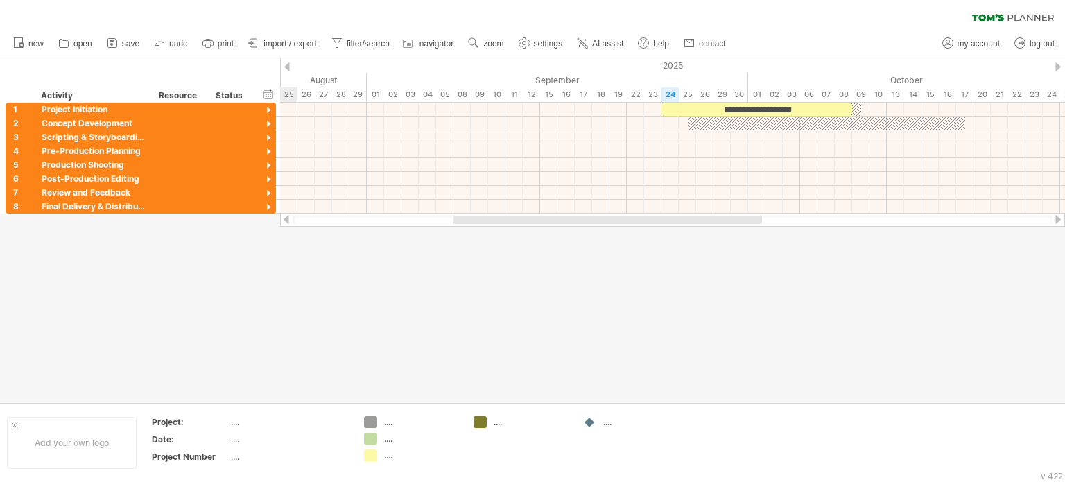
drag, startPoint x: 500, startPoint y: 220, endPoint x: 523, endPoint y: 234, distance: 26.8
click at [523, 234] on div "Trying to reach [DOMAIN_NAME] Connected again... 0% clear filter new 1" at bounding box center [532, 241] width 1065 height 482
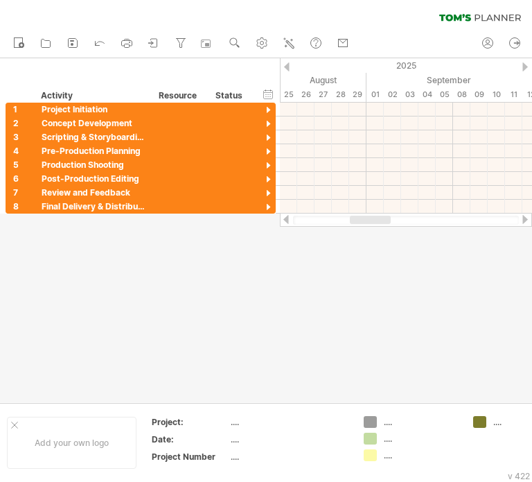
click at [363, 221] on div at bounding box center [370, 220] width 41 height 8
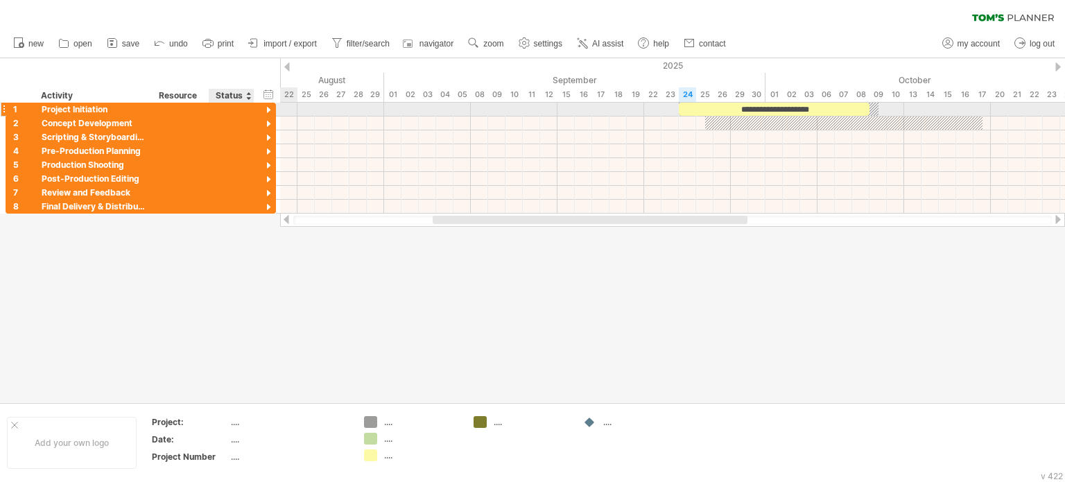
click at [268, 113] on div at bounding box center [268, 110] width 13 height 13
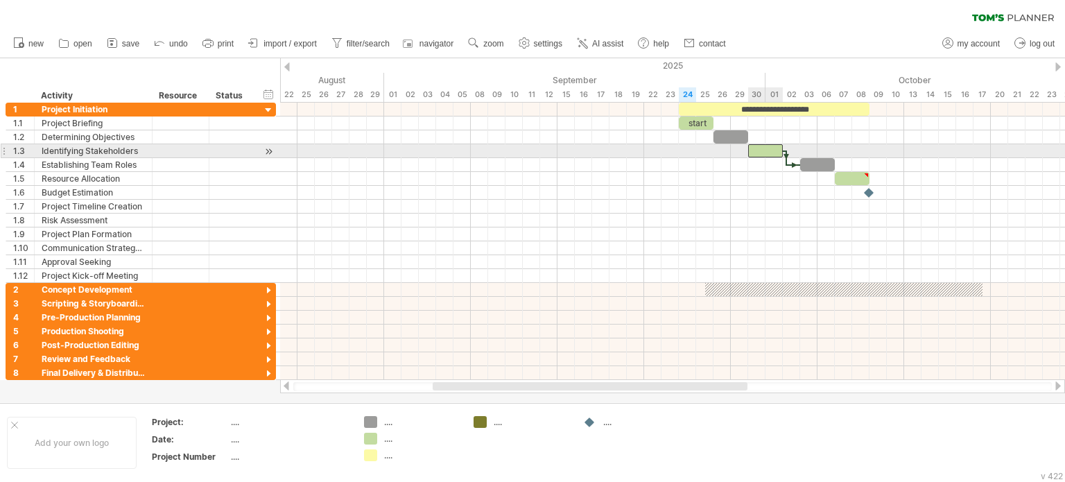
click at [772, 147] on div "​" at bounding box center [765, 150] width 35 height 13
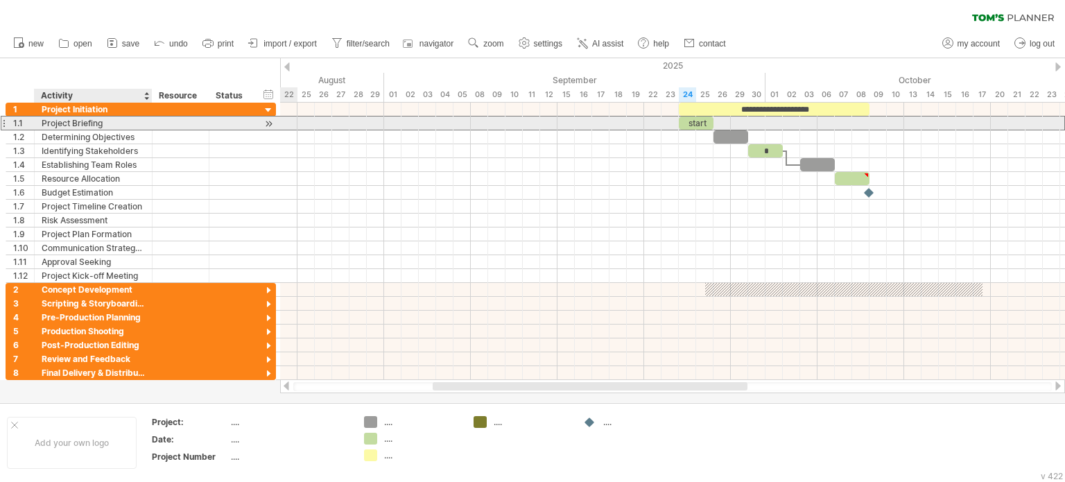
click at [106, 126] on div "Project Briefing" at bounding box center [93, 122] width 103 height 13
click at [267, 125] on div at bounding box center [268, 123] width 13 height 15
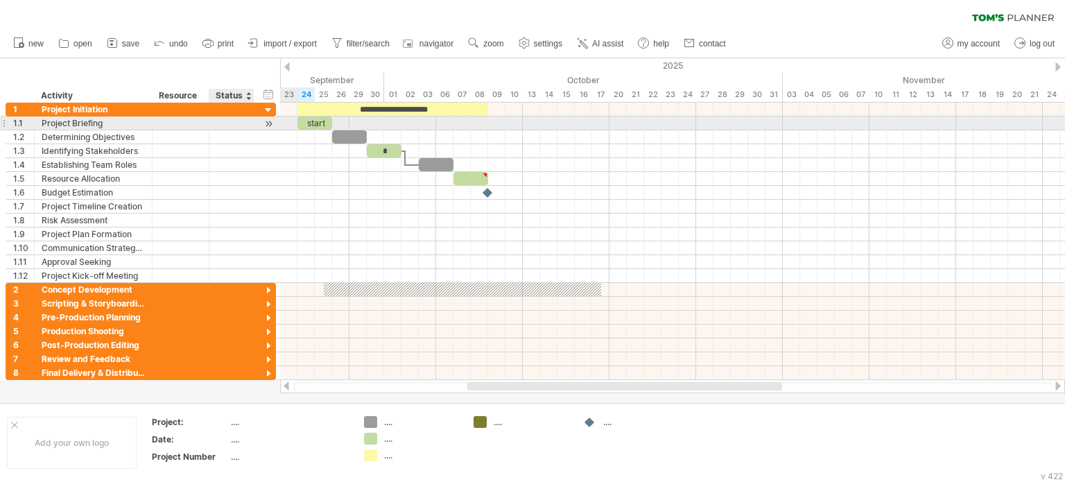
click at [267, 125] on div at bounding box center [268, 123] width 13 height 15
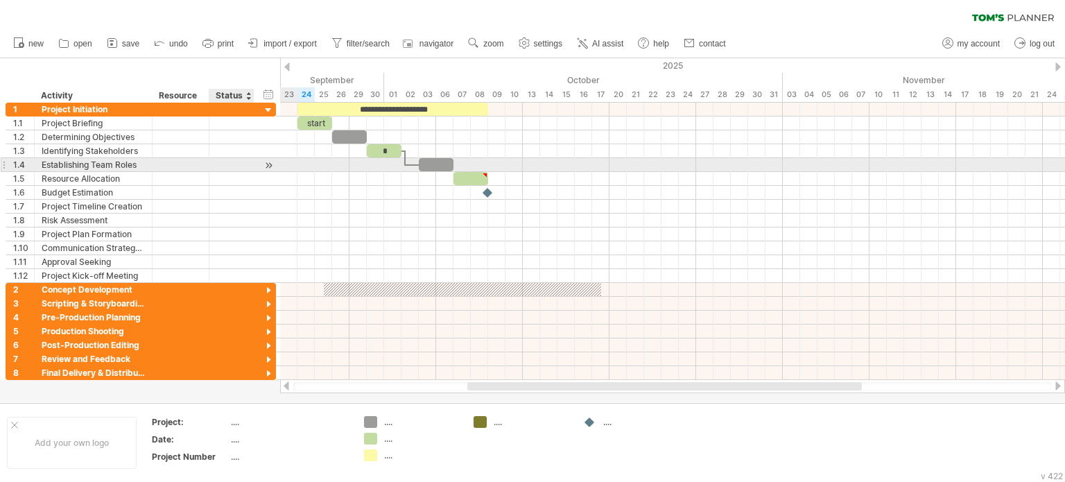
click at [265, 164] on div at bounding box center [268, 165] width 13 height 15
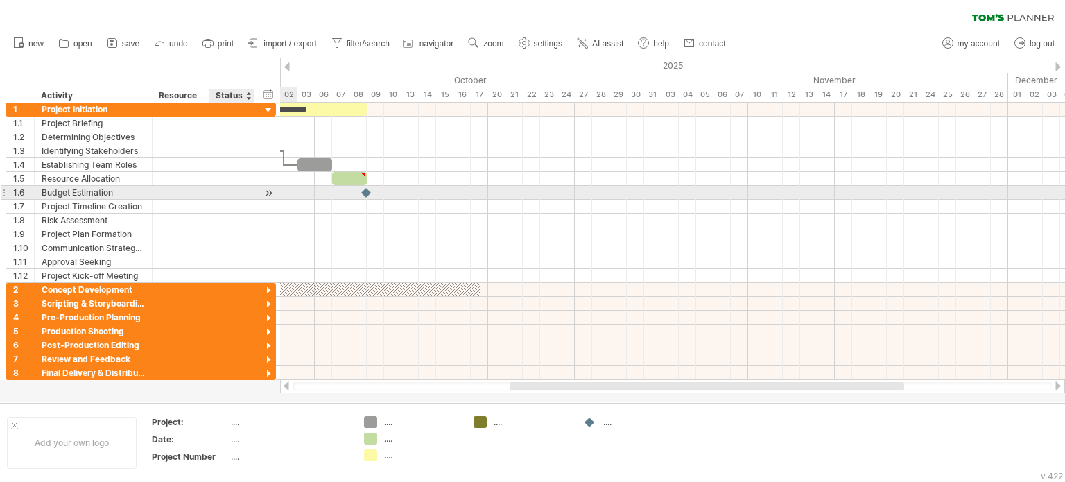
click at [270, 198] on div at bounding box center [268, 193] width 13 height 15
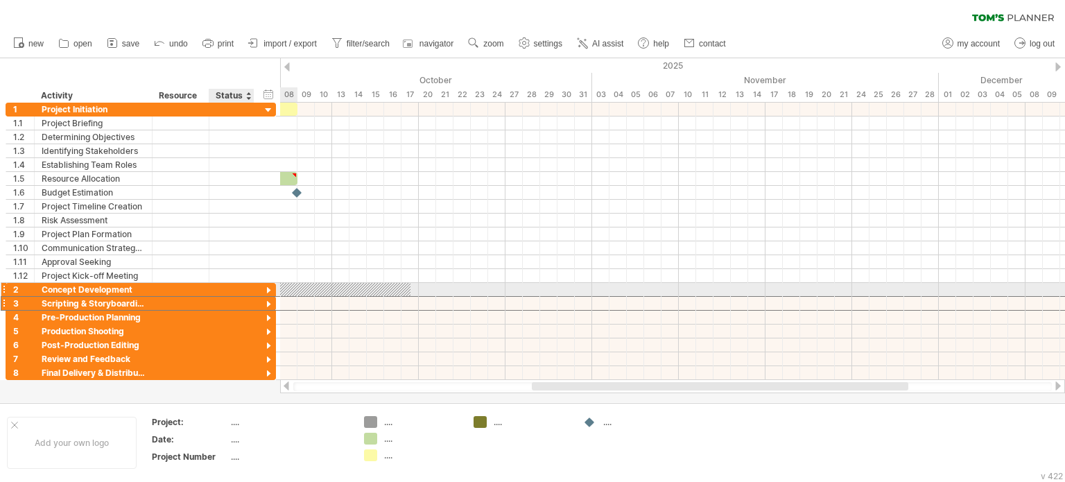
click at [268, 296] on div "**********" at bounding box center [141, 303] width 270 height 15
click at [268, 291] on div at bounding box center [268, 290] width 13 height 13
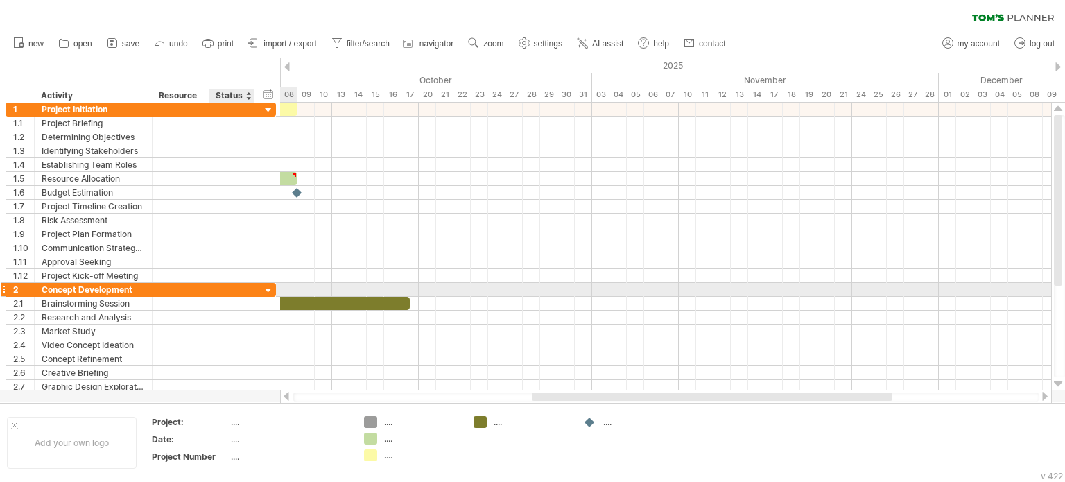
click at [268, 291] on div at bounding box center [268, 290] width 13 height 13
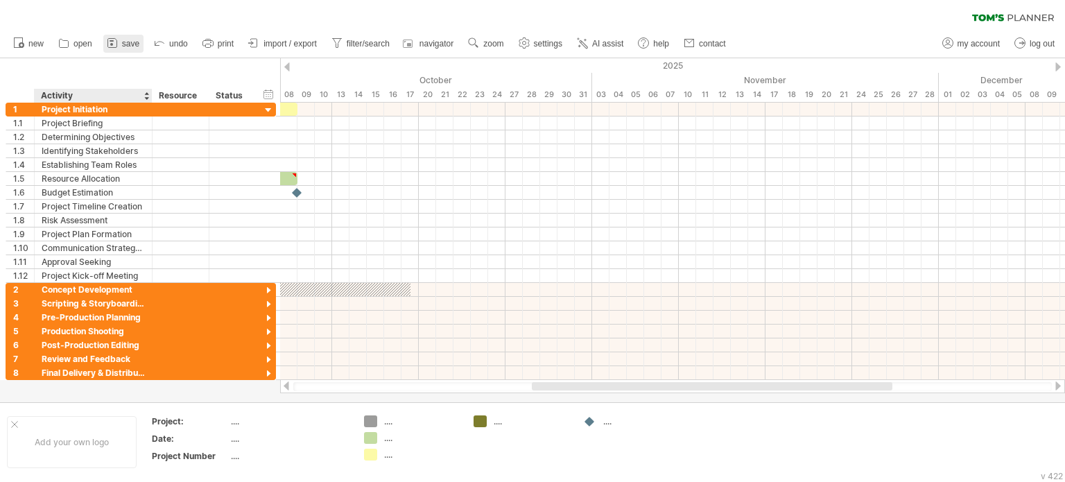
click at [124, 49] on link "save" at bounding box center [123, 44] width 40 height 18
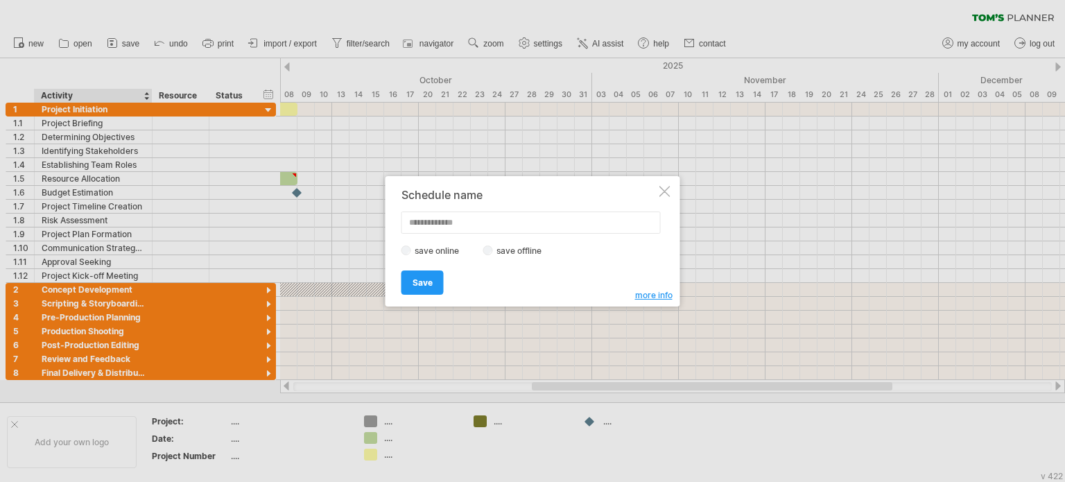
click at [665, 193] on div at bounding box center [664, 191] width 11 height 11
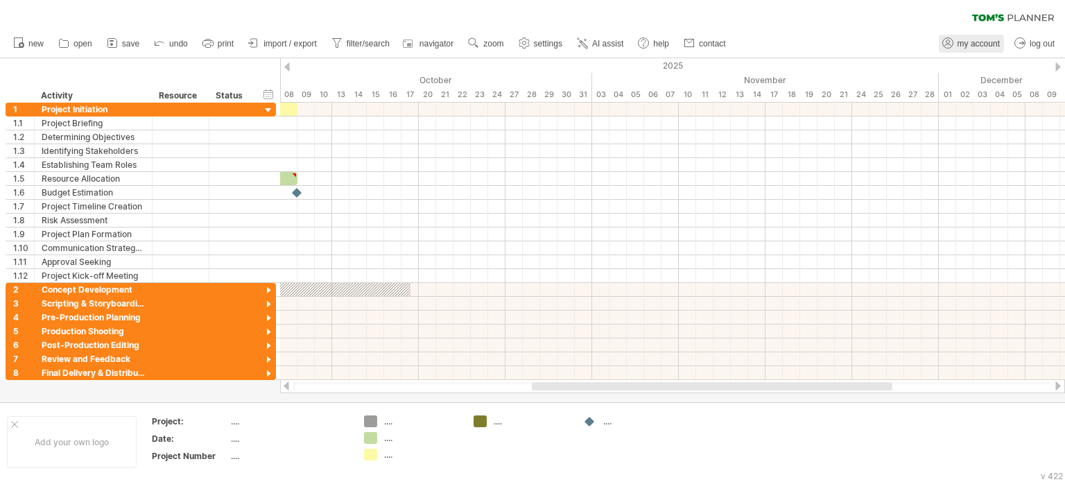
click at [962, 43] on span "my account" at bounding box center [978, 44] width 42 height 10
type input "**********"
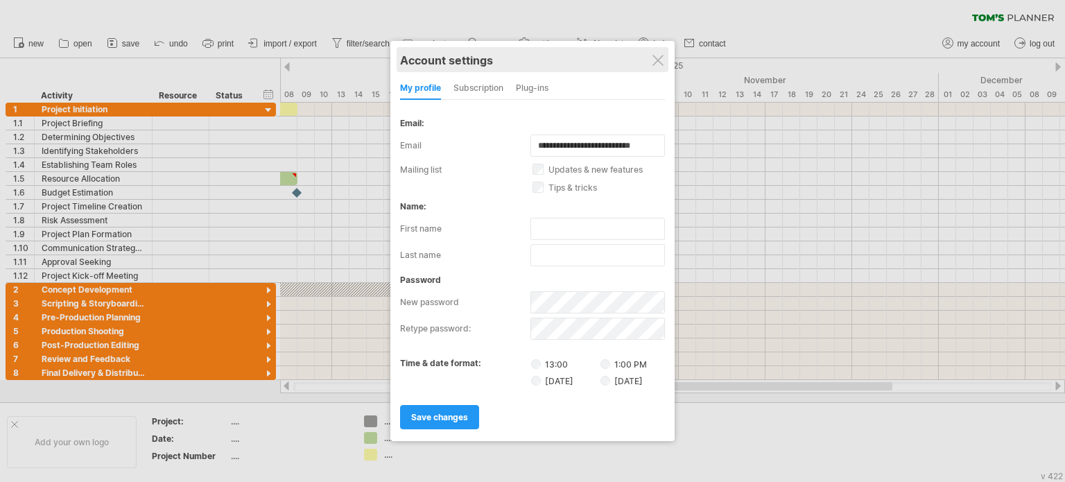
click at [664, 58] on div "Account settings" at bounding box center [532, 59] width 265 height 25
click at [665, 59] on div "Account settings" at bounding box center [532, 59] width 265 height 25
click at [464, 90] on div "subscription" at bounding box center [478, 89] width 50 height 22
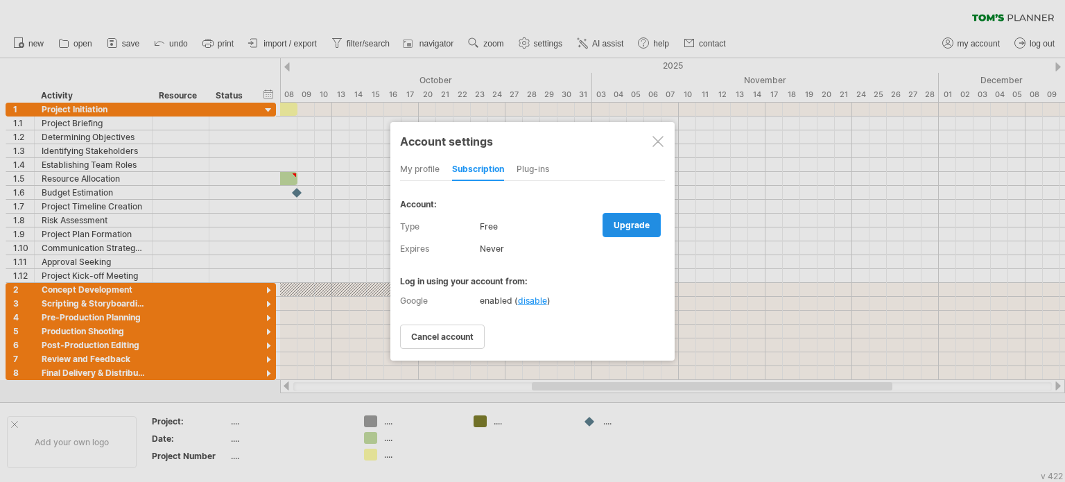
click at [650, 226] on link "upgrade" at bounding box center [631, 225] width 58 height 24
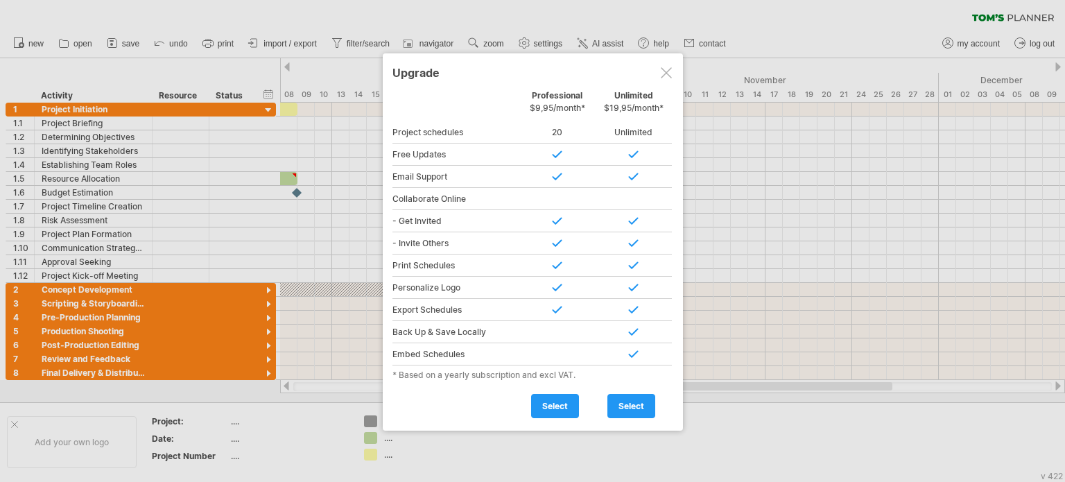
click at [667, 69] on div at bounding box center [666, 72] width 11 height 11
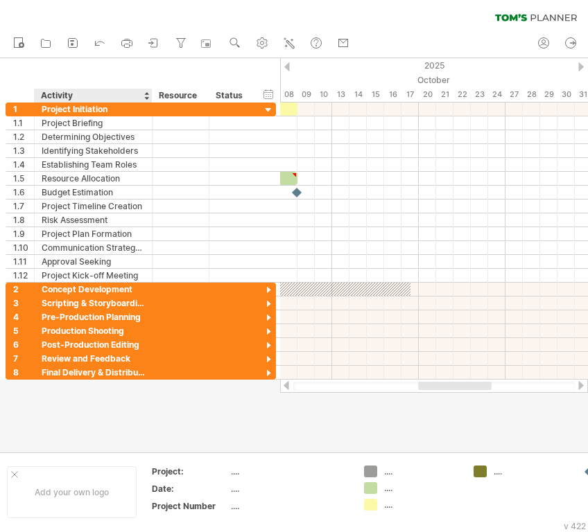
click at [73, 96] on div "Activity" at bounding box center [92, 96] width 103 height 14
click at [0, 0] on input "********" at bounding box center [0, 0] width 0 height 0
click at [73, 96] on input "********" at bounding box center [92, 96] width 103 height 14
click at [182, 95] on div "Resource" at bounding box center [180, 96] width 42 height 14
click at [0, 0] on input "********" at bounding box center [0, 0] width 0 height 0
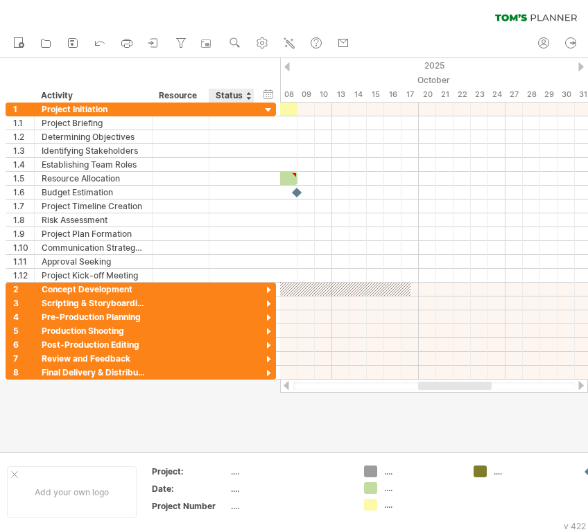
click at [235, 97] on div "Status" at bounding box center [231, 96] width 31 height 14
click at [235, 97] on input "******" at bounding box center [231, 96] width 31 height 14
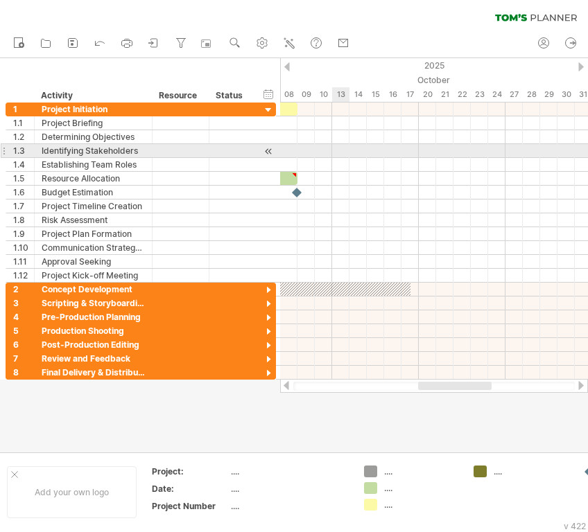
click at [336, 146] on div at bounding box center [434, 151] width 308 height 14
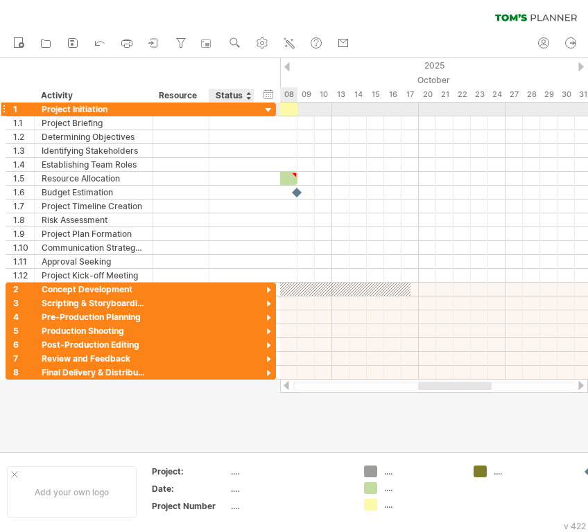
click at [268, 110] on div at bounding box center [268, 110] width 13 height 13
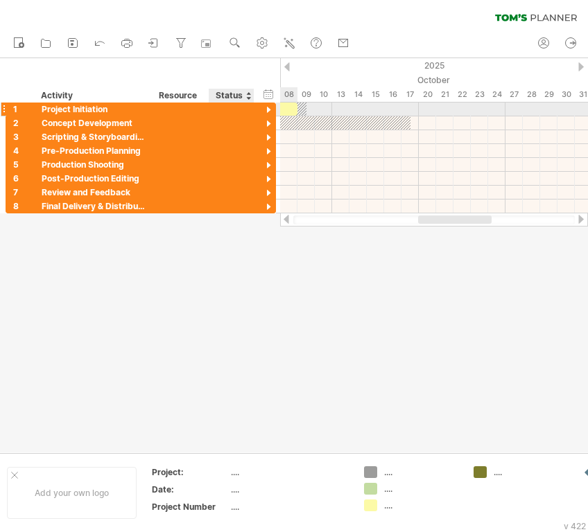
click at [268, 110] on div at bounding box center [268, 110] width 13 height 13
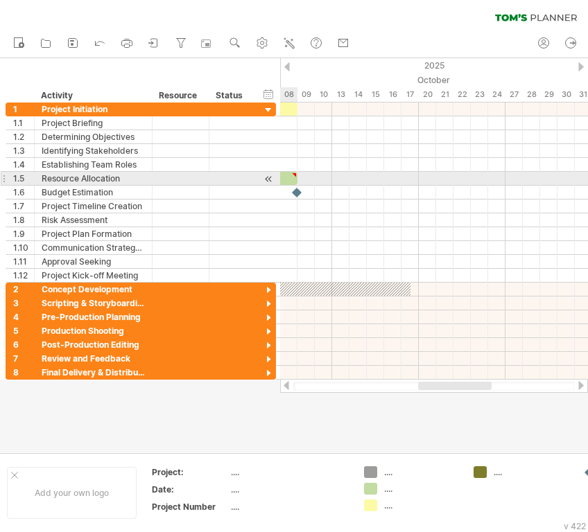
type textarea "**********"
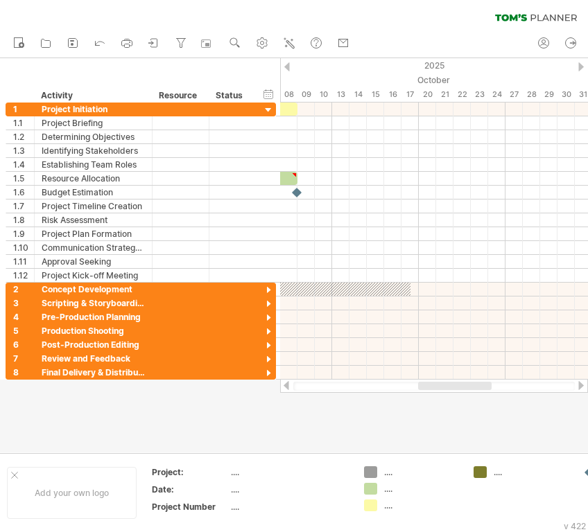
drag, startPoint x: 463, startPoint y: 382, endPoint x: 440, endPoint y: 381, distance: 22.9
click at [440, 381] on div at bounding box center [434, 386] width 308 height 14
drag, startPoint x: 461, startPoint y: 393, endPoint x: 446, endPoint y: 392, distance: 15.3
click at [446, 392] on div "Trying to reach [DOMAIN_NAME] Connected again... 0% clear filter new 1" at bounding box center [294, 266] width 588 height 532
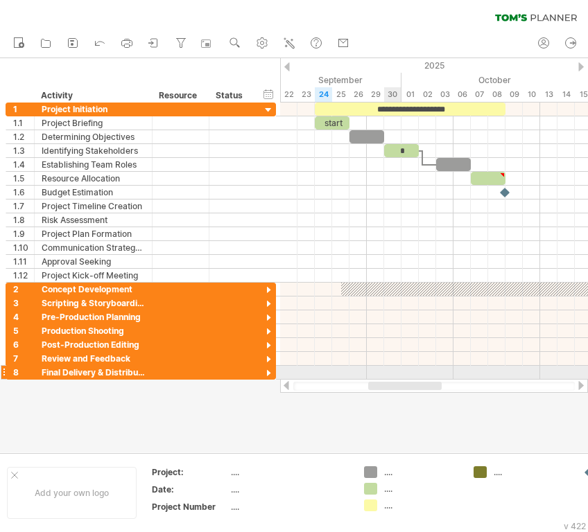
drag, startPoint x: 449, startPoint y: 388, endPoint x: 399, endPoint y: 376, distance: 51.3
click at [399, 376] on div "Trying to reach [DOMAIN_NAME] Connected again... 0% clear filter new 1" at bounding box center [294, 266] width 588 height 532
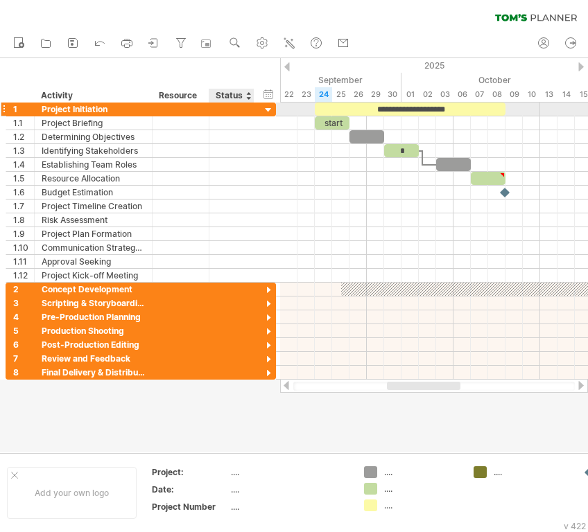
click at [270, 107] on div at bounding box center [268, 110] width 13 height 13
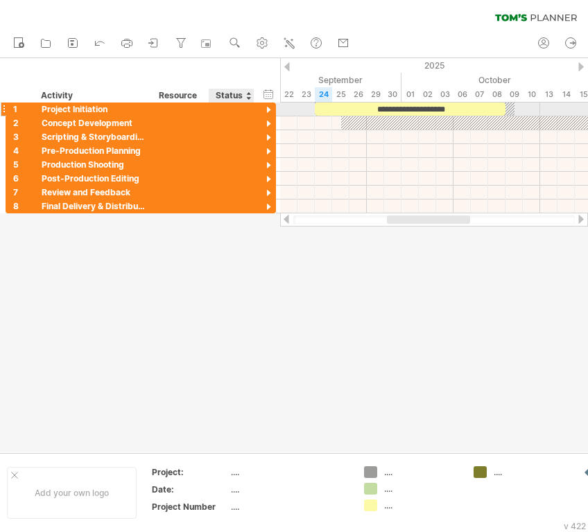
click at [270, 107] on div at bounding box center [268, 110] width 13 height 13
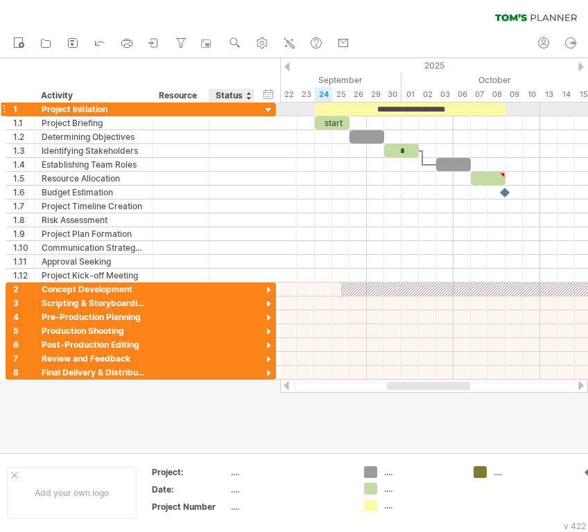
click at [270, 107] on div at bounding box center [268, 110] width 13 height 13
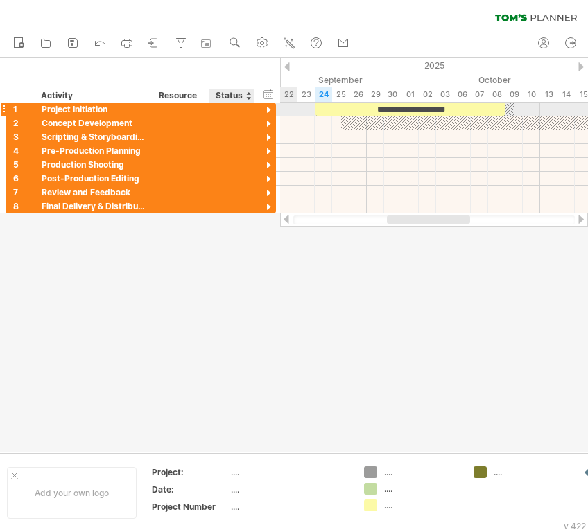
click at [268, 110] on div at bounding box center [268, 110] width 13 height 13
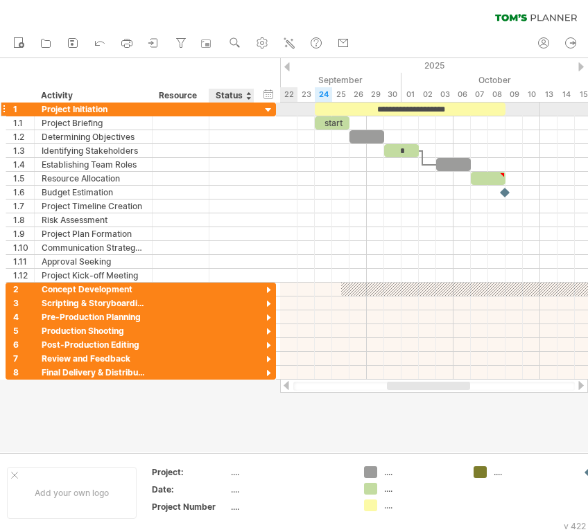
click at [268, 110] on div at bounding box center [268, 110] width 13 height 13
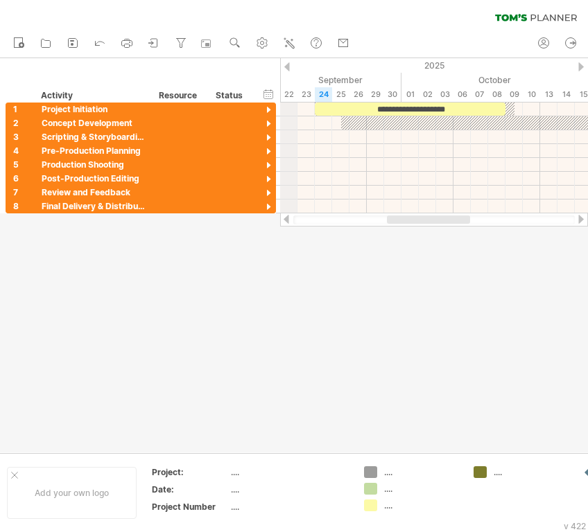
click at [284, 64] on div "2025" at bounding box center [324, 65] width 2444 height 15
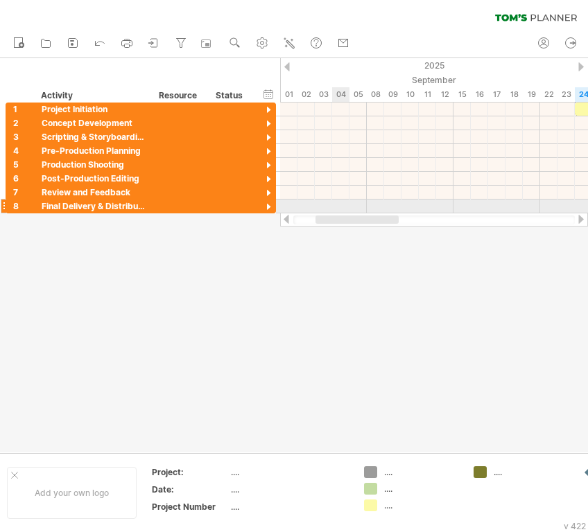
drag, startPoint x: 415, startPoint y: 220, endPoint x: 343, endPoint y: 211, distance: 72.0
click at [343, 211] on div "Trying to reach [DOMAIN_NAME] Connected again... 0% clear filter new 1" at bounding box center [294, 266] width 588 height 532
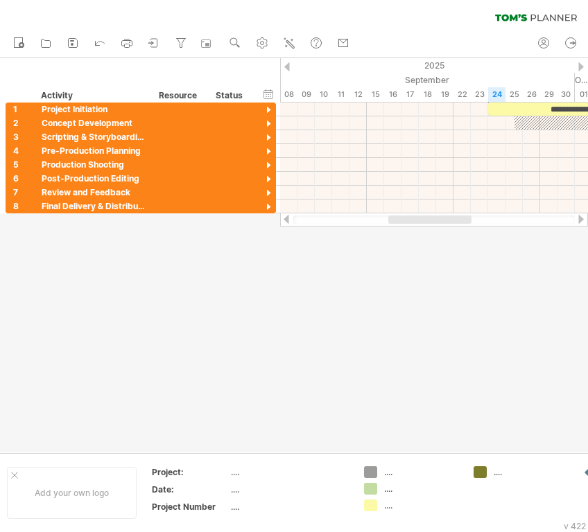
drag, startPoint x: 410, startPoint y: 222, endPoint x: 431, endPoint y: 218, distance: 20.5
click at [431, 218] on div at bounding box center [429, 220] width 83 height 8
click at [265, 108] on div at bounding box center [268, 110] width 13 height 13
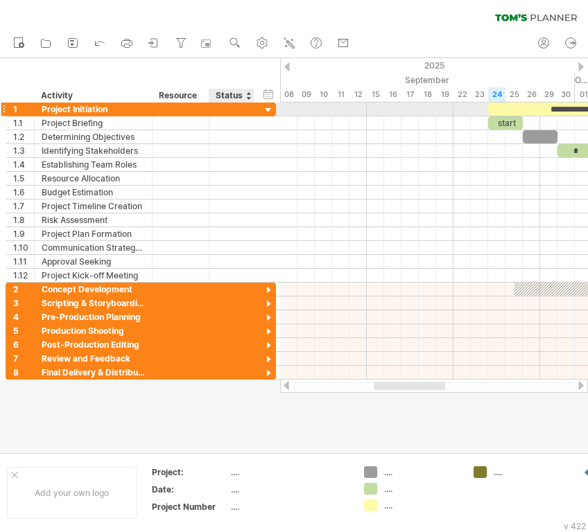
click at [265, 108] on div at bounding box center [268, 110] width 13 height 13
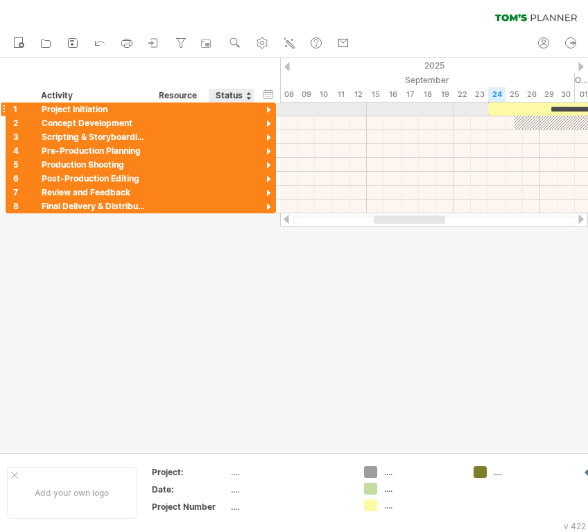
click at [268, 112] on div at bounding box center [268, 110] width 13 height 13
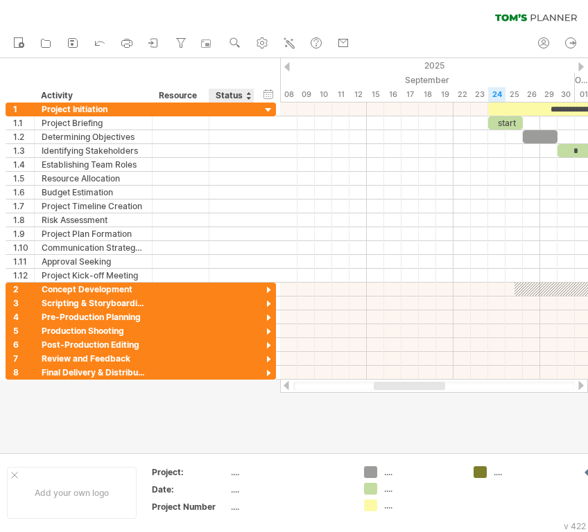
click at [250, 93] on div at bounding box center [248, 96] width 6 height 14
click at [247, 102] on div at bounding box center [248, 96] width 6 height 14
click at [250, 101] on div at bounding box center [248, 96] width 6 height 14
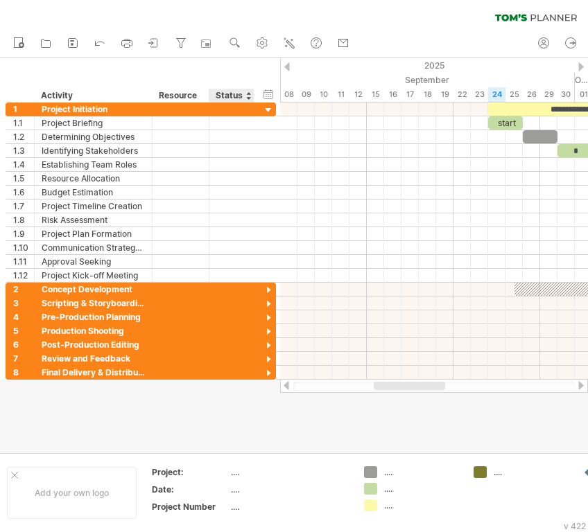
click at [238, 76] on div "hide start/end/duration show start/end/duration ******** Activity ******** Reso…" at bounding box center [140, 80] width 280 height 44
click at [272, 110] on div at bounding box center [268, 110] width 13 height 13
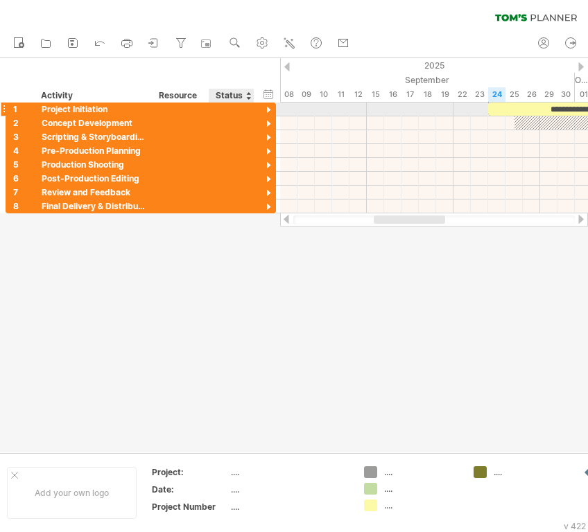
click at [272, 110] on div at bounding box center [268, 110] width 13 height 13
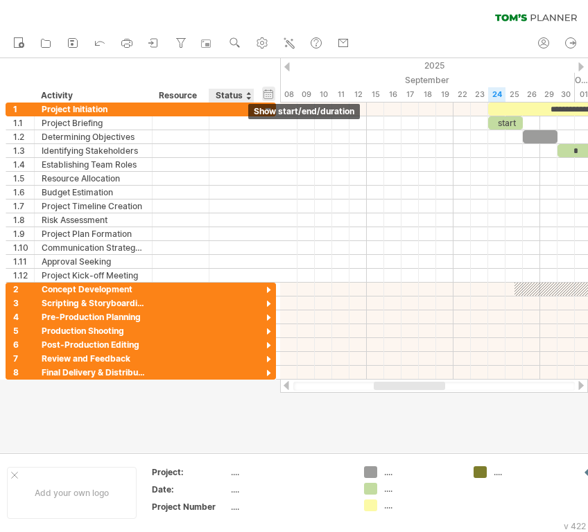
click at [268, 99] on div "hide start/end/duration show start/end/duration" at bounding box center [268, 94] width 13 height 15
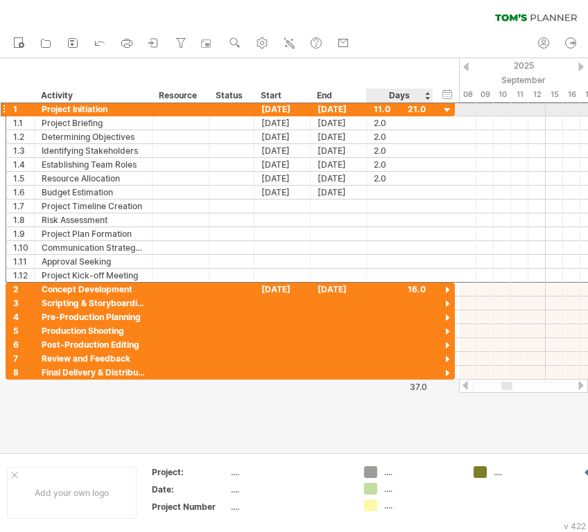
click at [448, 103] on div "**********" at bounding box center [230, 109] width 449 height 15
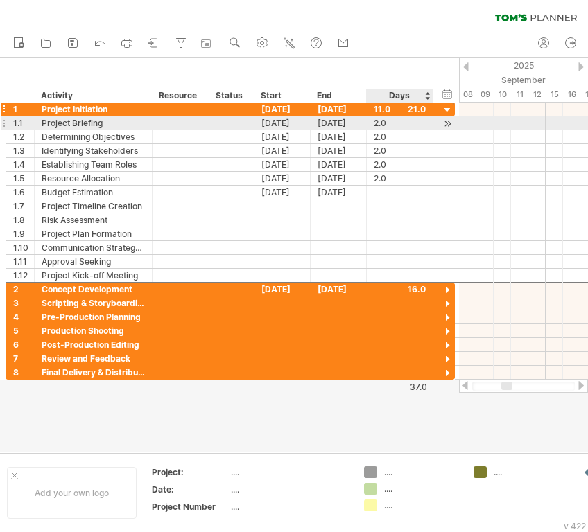
click at [450, 121] on div at bounding box center [447, 123] width 13 height 15
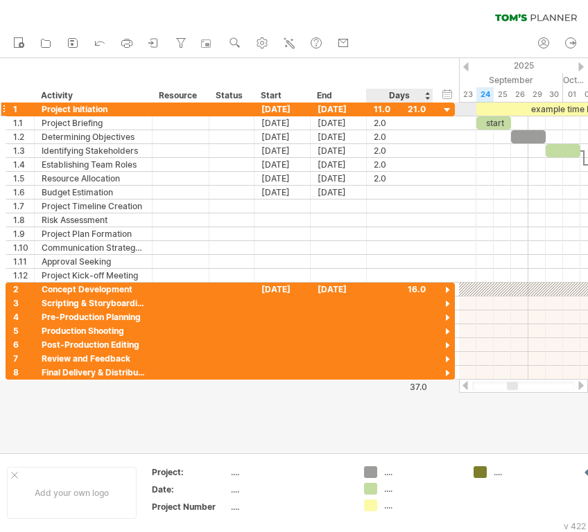
click at [445, 113] on div at bounding box center [447, 110] width 13 height 13
